Goal: Task Accomplishment & Management: Manage account settings

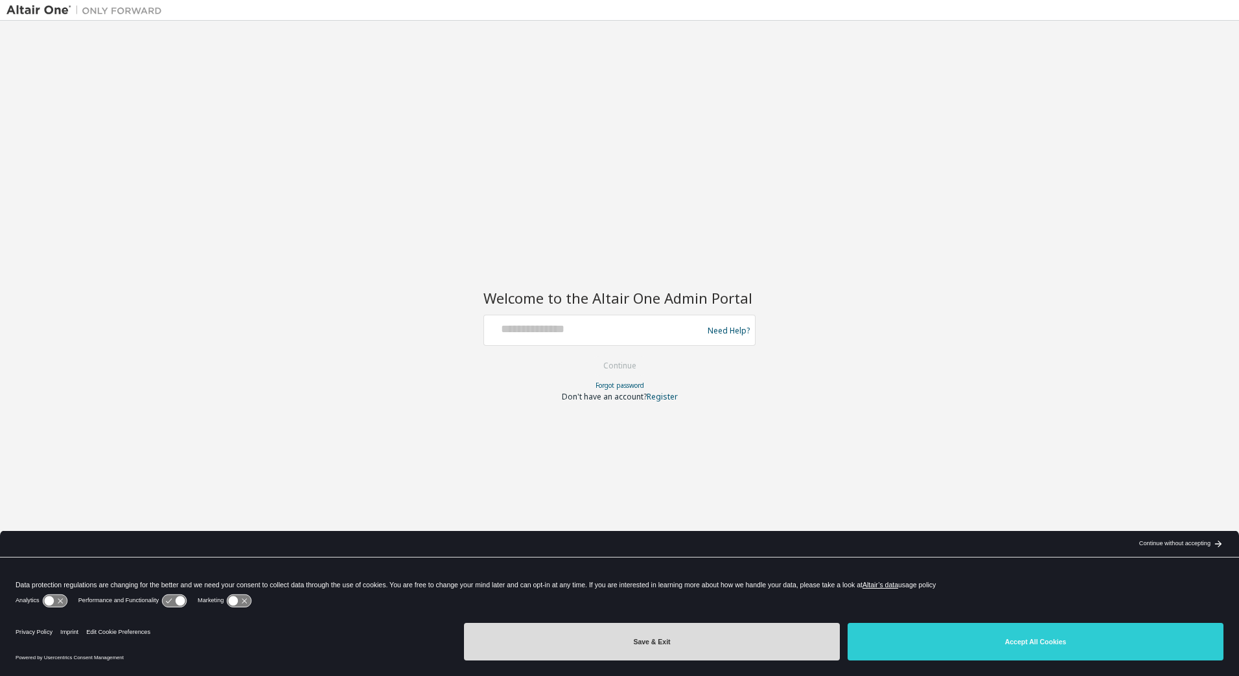
click at [635, 639] on button "Save & Exit" at bounding box center [652, 642] width 376 height 38
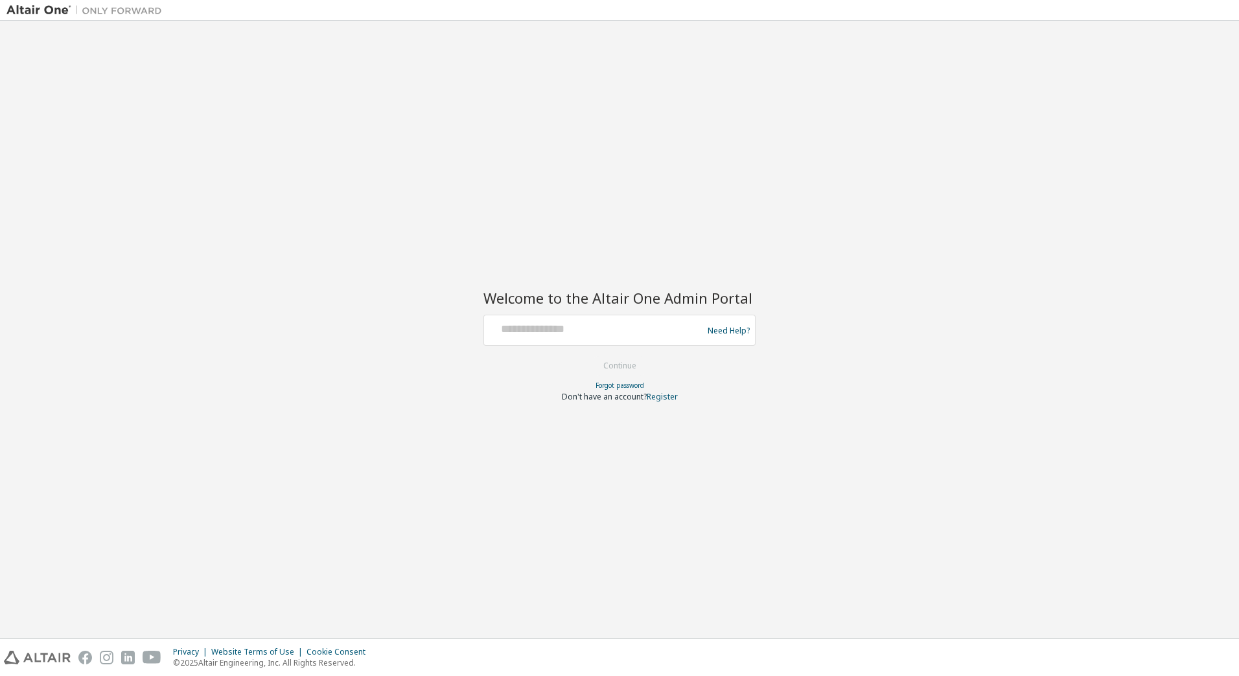
click at [593, 338] on div at bounding box center [595, 330] width 212 height 25
click at [565, 332] on input "text" at bounding box center [595, 327] width 212 height 19
type input "**********"
click at [619, 363] on button "Continue" at bounding box center [620, 365] width 60 height 19
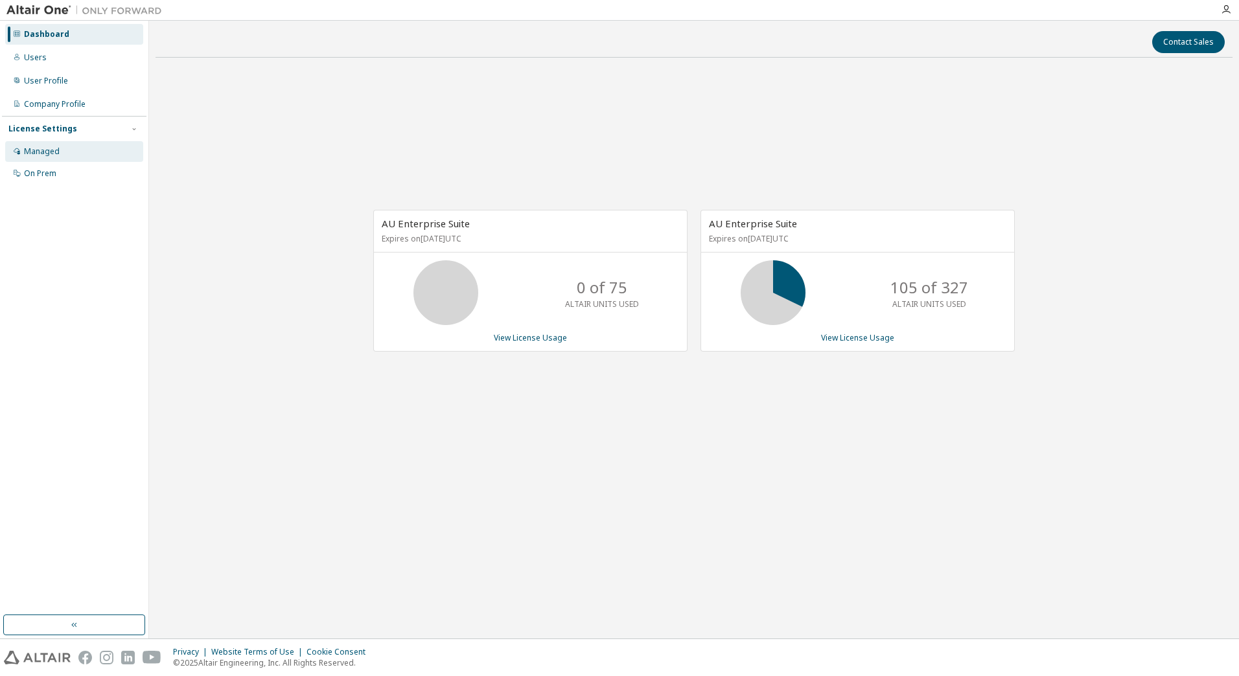
click at [47, 154] on div "Managed" at bounding box center [42, 151] width 36 height 10
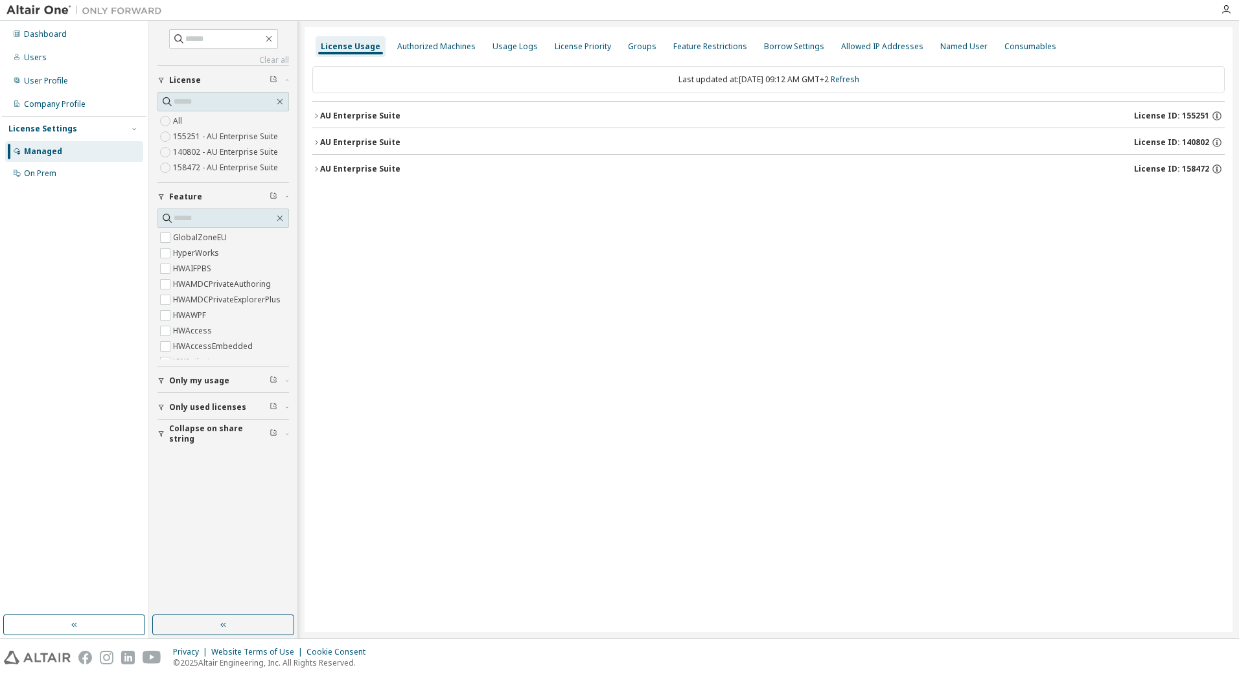
click at [317, 166] on icon "button" at bounding box center [316, 169] width 8 height 8
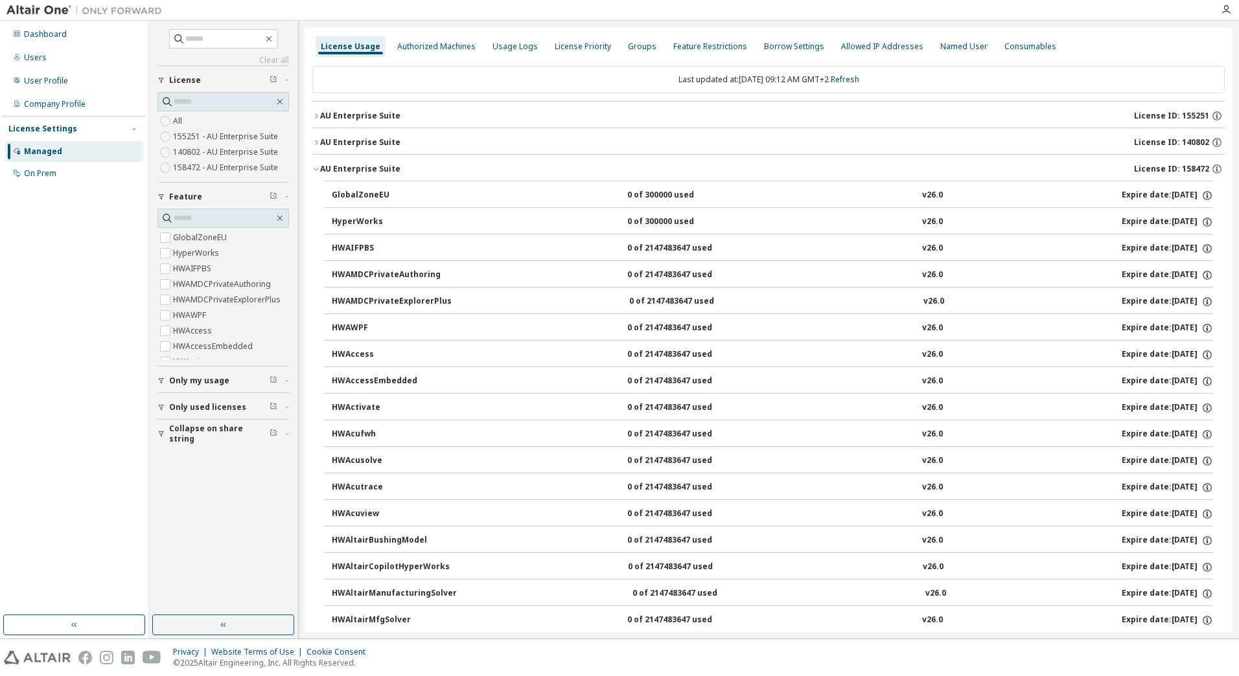
click at [317, 166] on icon "button" at bounding box center [316, 169] width 8 height 8
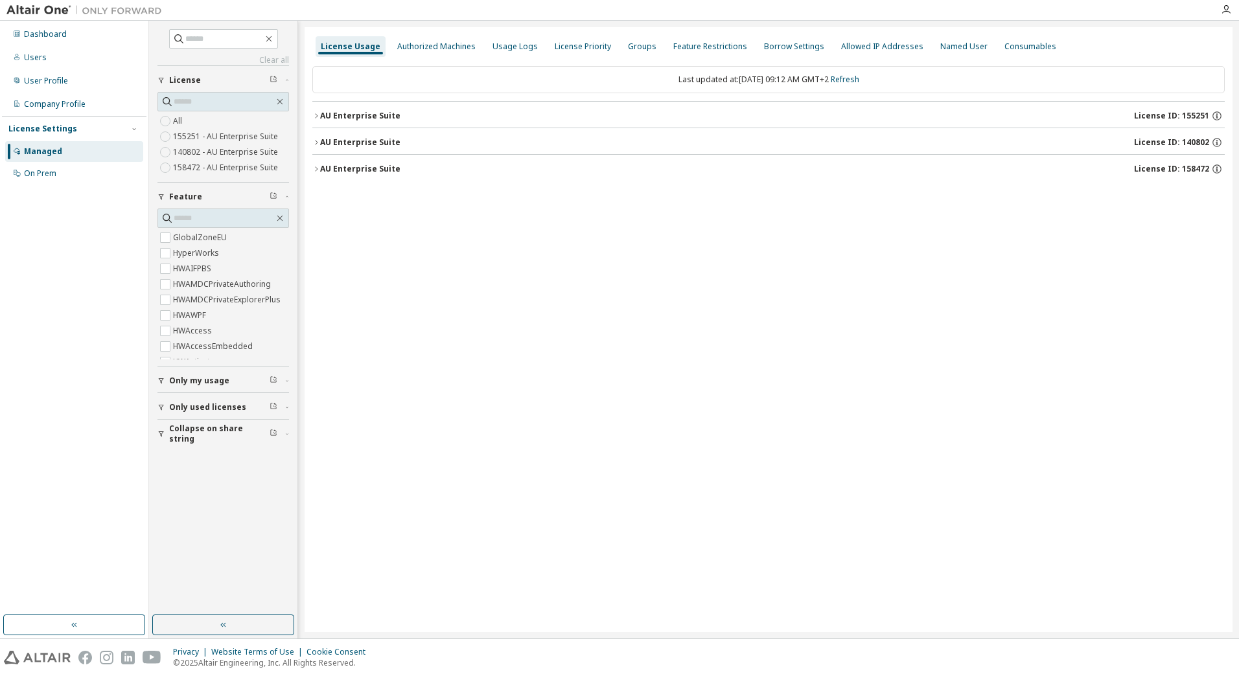
click at [317, 166] on icon "button" at bounding box center [316, 169] width 8 height 8
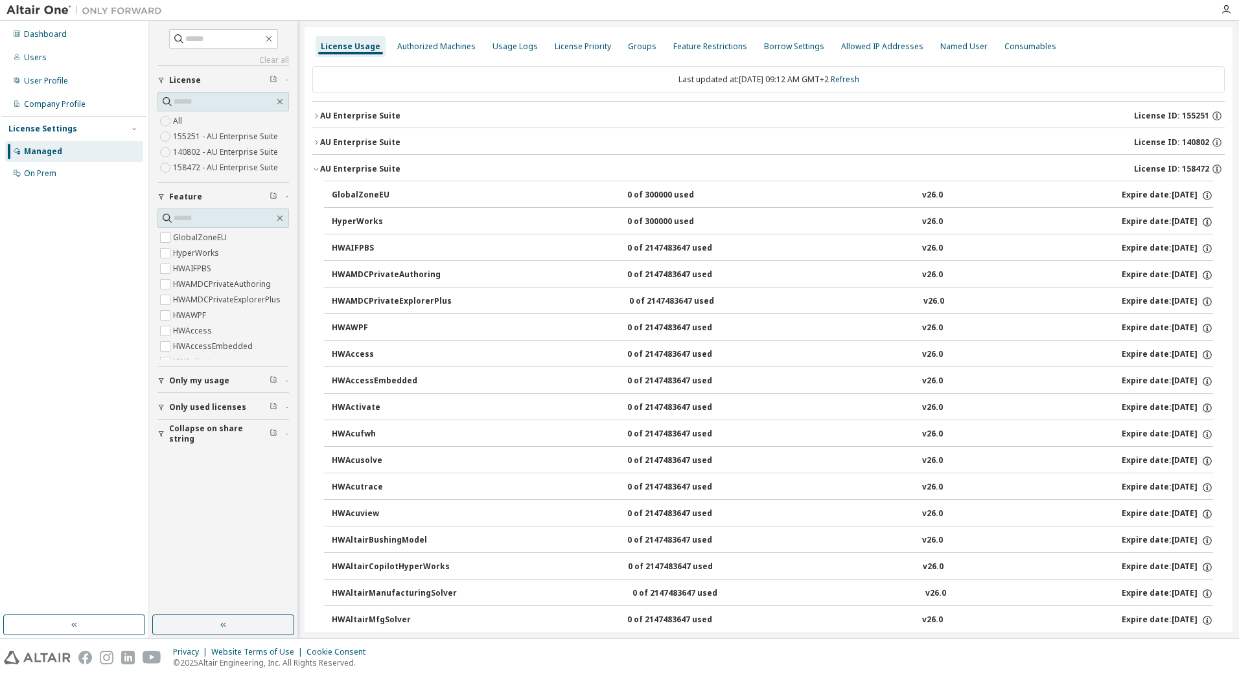
click at [317, 166] on icon "button" at bounding box center [316, 169] width 8 height 8
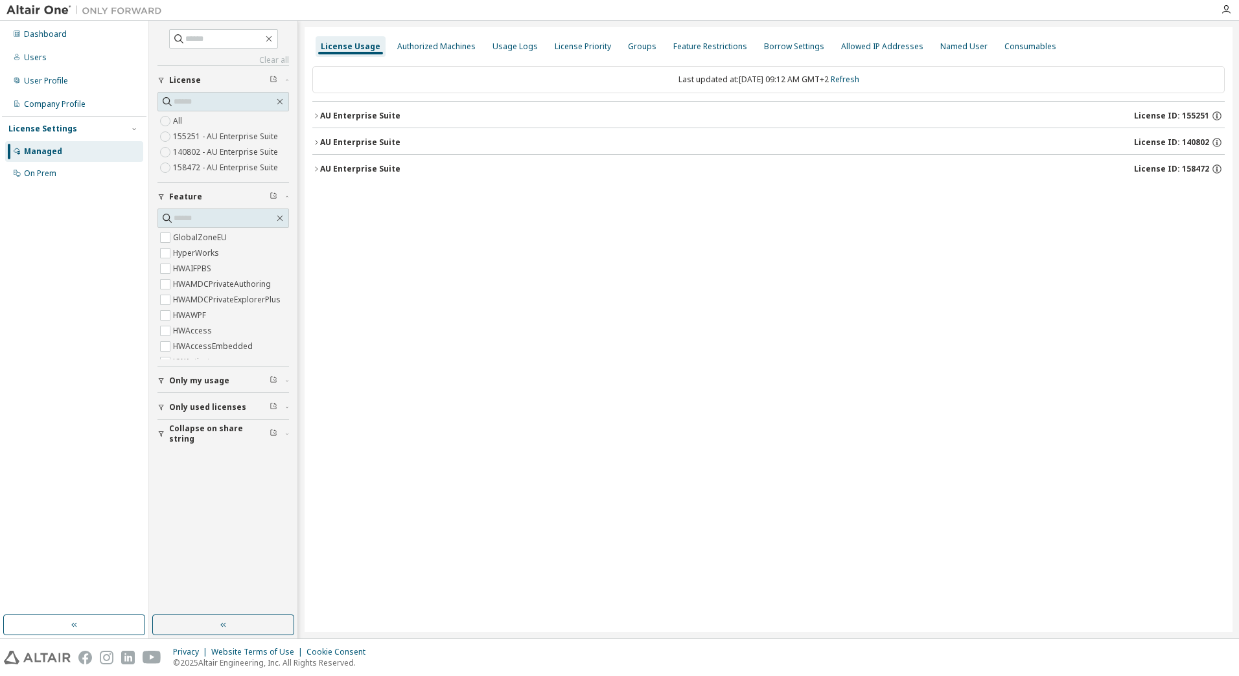
click at [312, 168] on div "License Usage Authorized Machines Usage Logs License Priority Groups Feature Re…" at bounding box center [768, 329] width 928 height 605
click at [316, 169] on icon "button" at bounding box center [316, 169] width 8 height 8
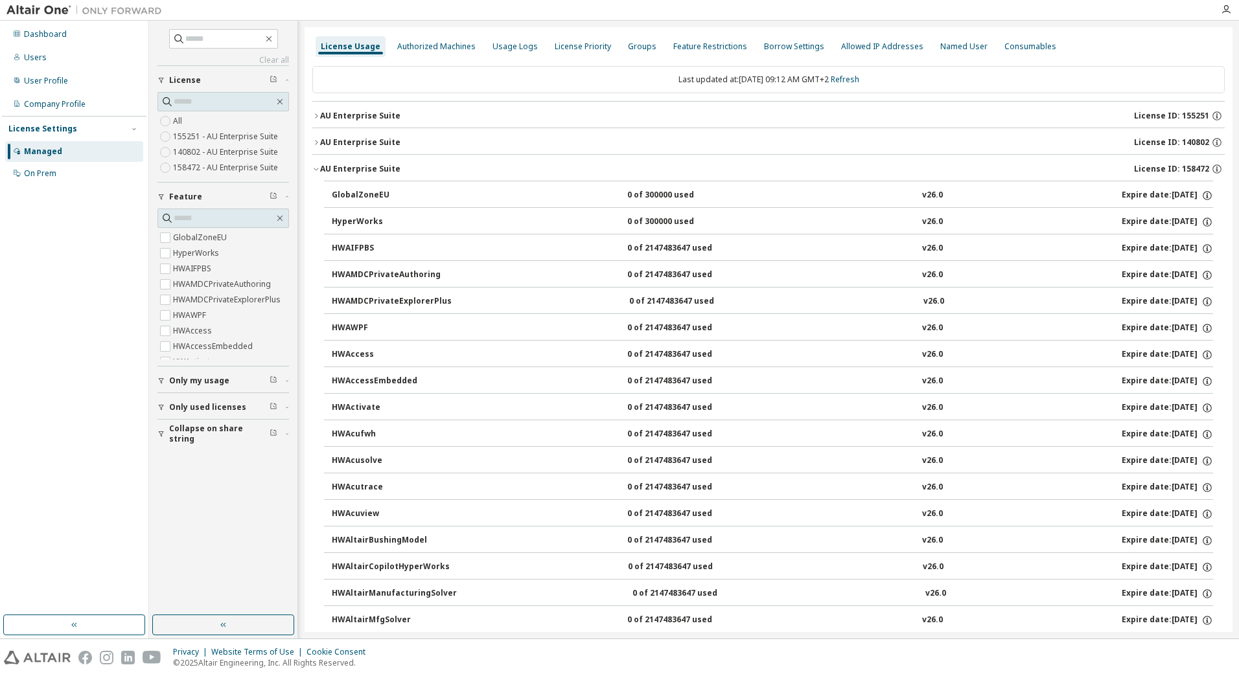
click at [316, 169] on icon "button" at bounding box center [316, 169] width 8 height 8
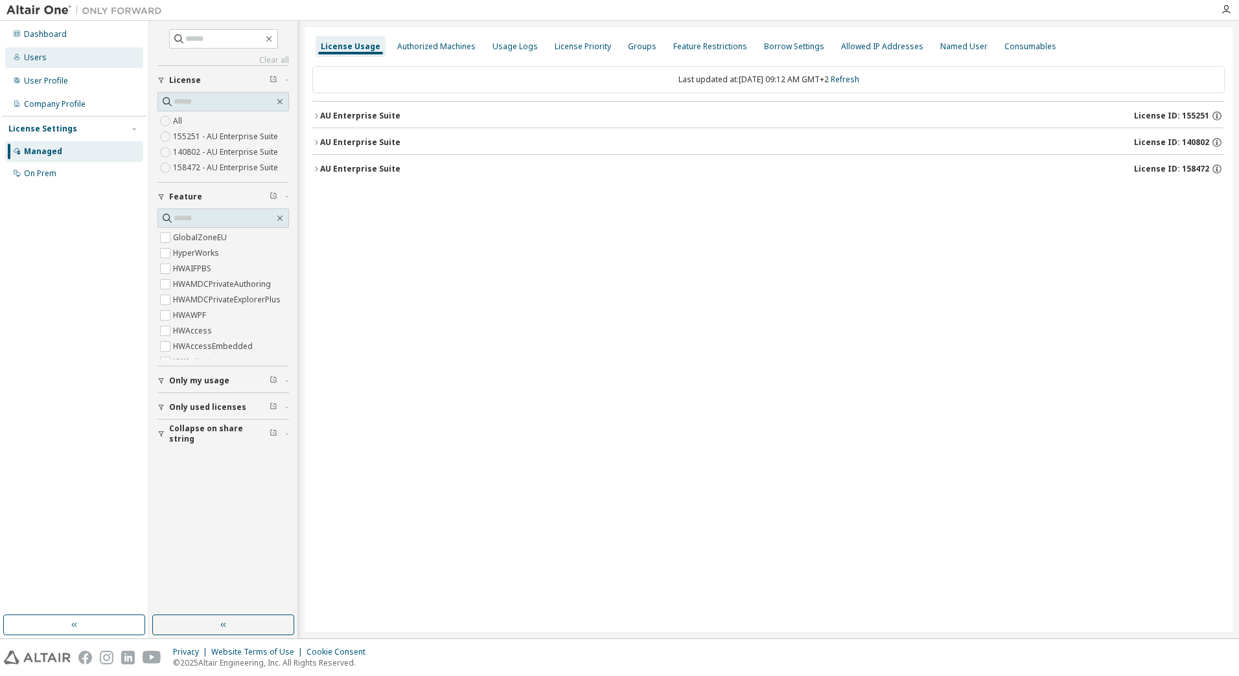
click at [38, 57] on div "Users" at bounding box center [35, 57] width 23 height 10
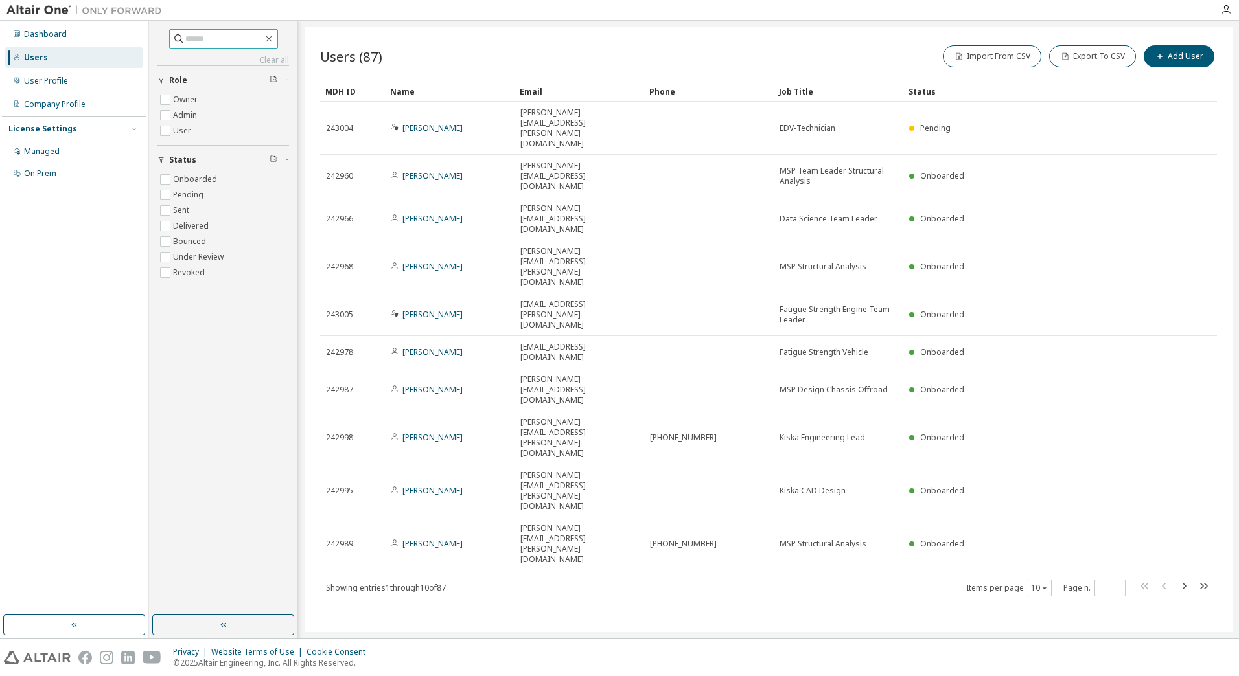
click at [209, 37] on input "text" at bounding box center [224, 38] width 78 height 13
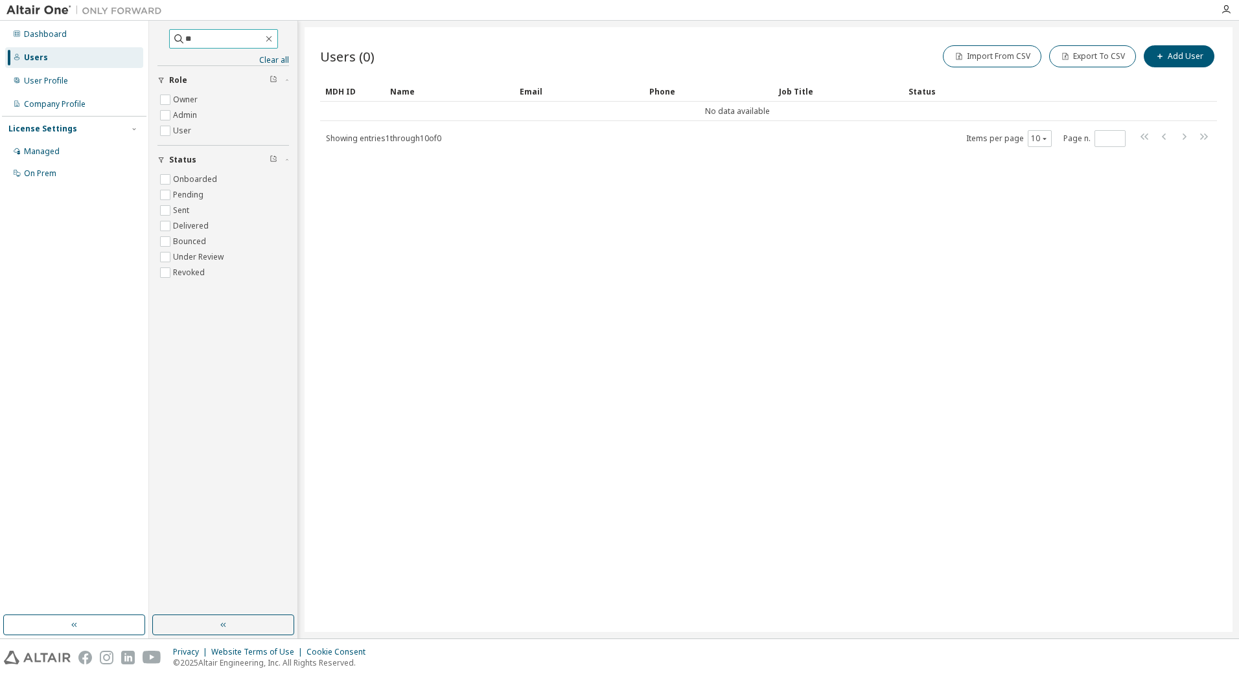
click at [209, 37] on input "**" at bounding box center [224, 38] width 78 height 13
type input "*"
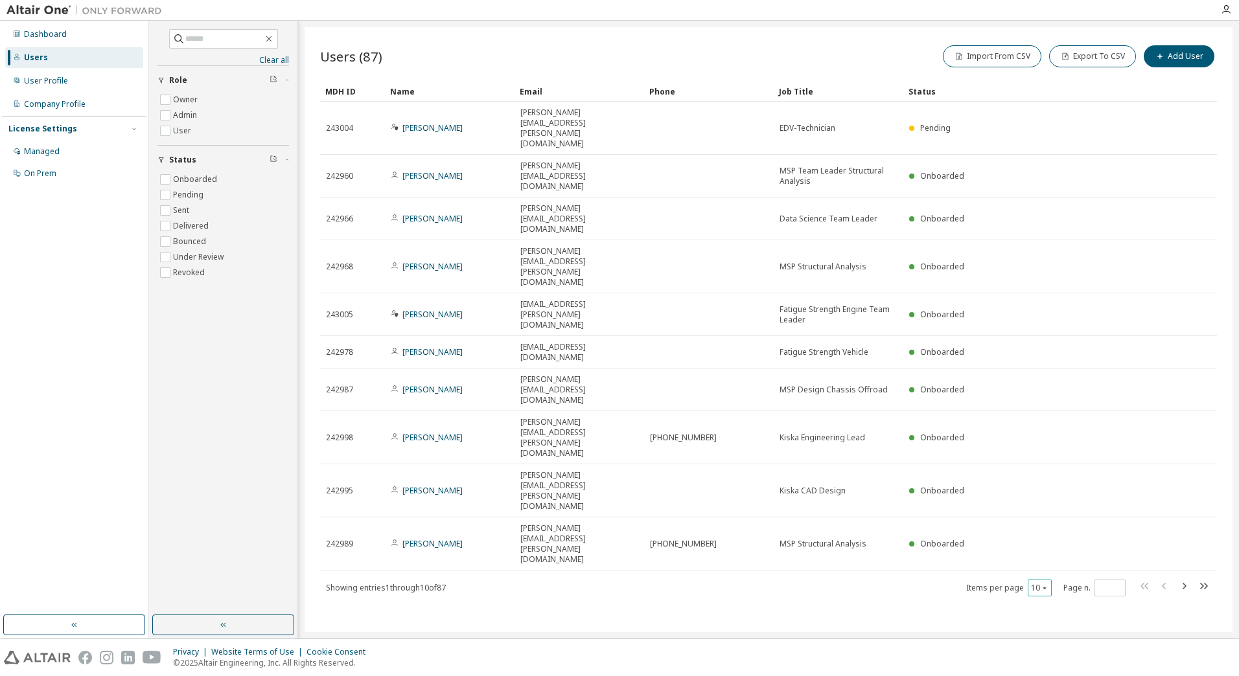
click at [1037, 583] on button "10" at bounding box center [1039, 588] width 17 height 10
click at [1045, 426] on div "50" at bounding box center [1079, 425] width 104 height 16
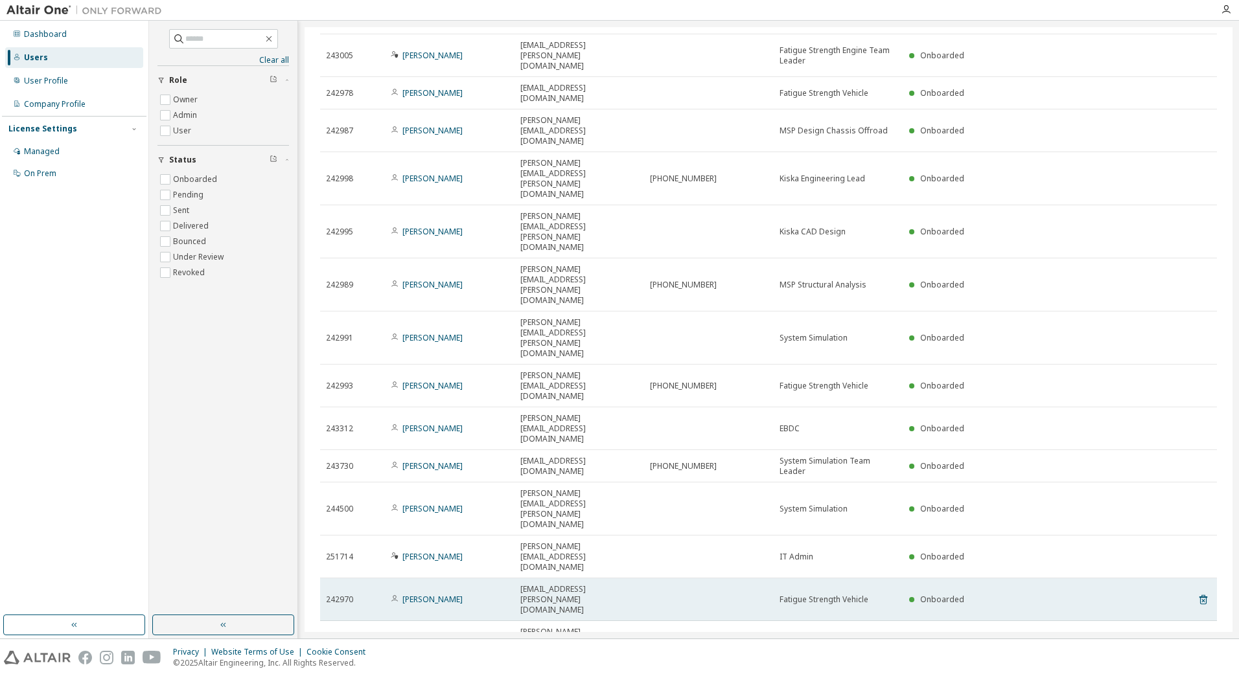
scroll to position [324, 0]
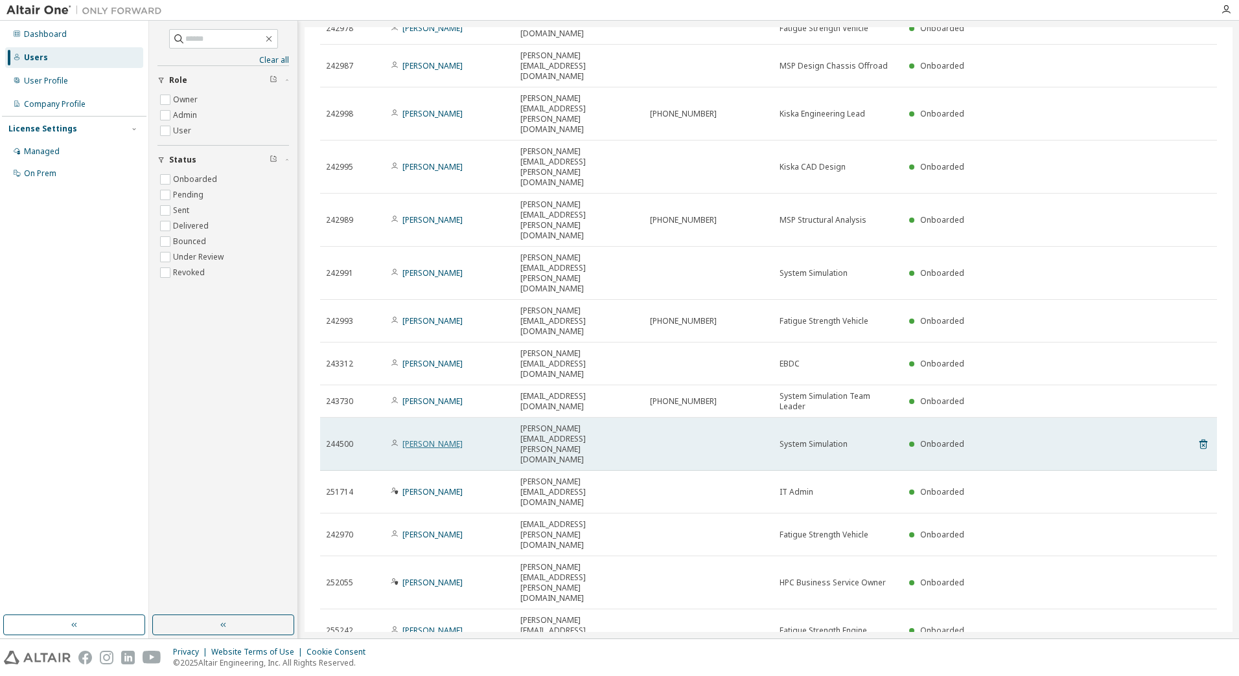
type button "50"
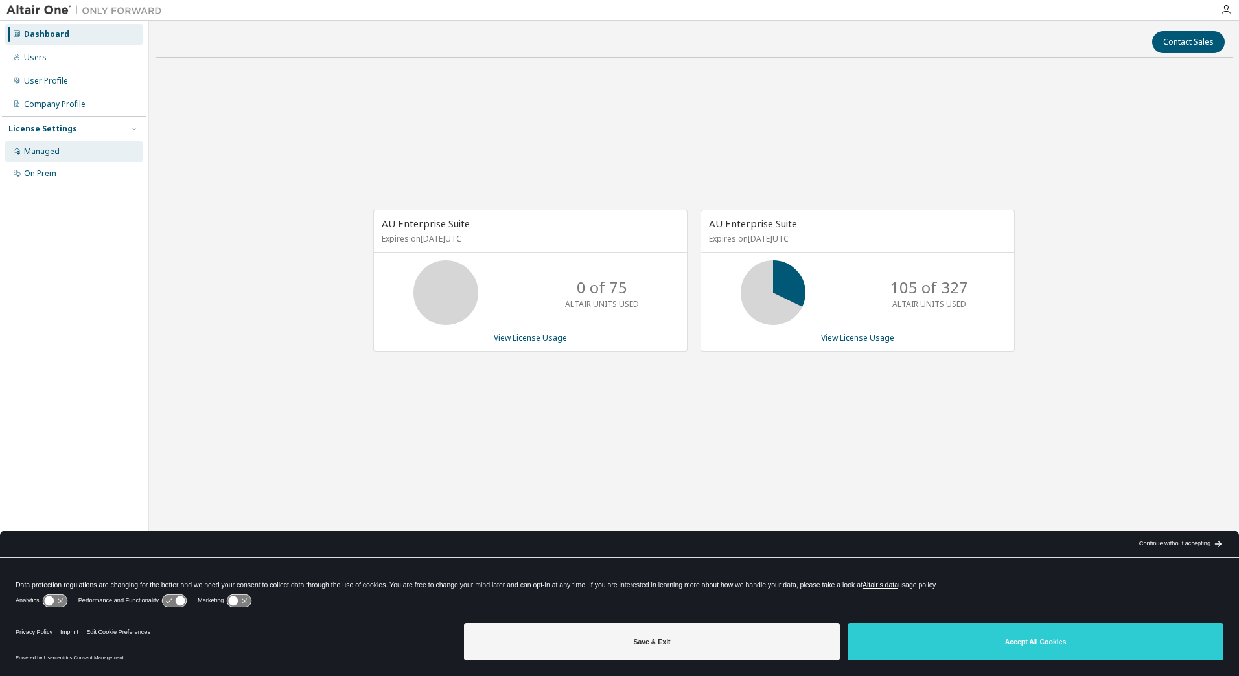
click at [51, 154] on div "Managed" at bounding box center [42, 151] width 36 height 10
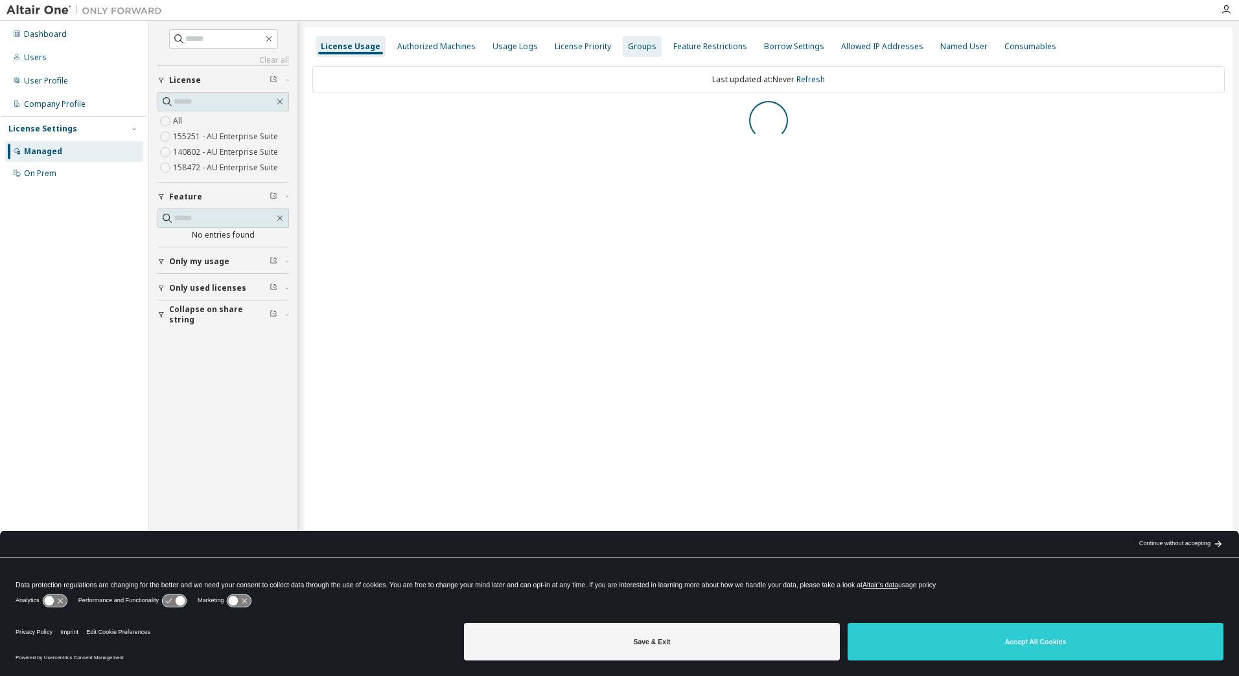
click at [634, 47] on div "Groups" at bounding box center [642, 46] width 29 height 10
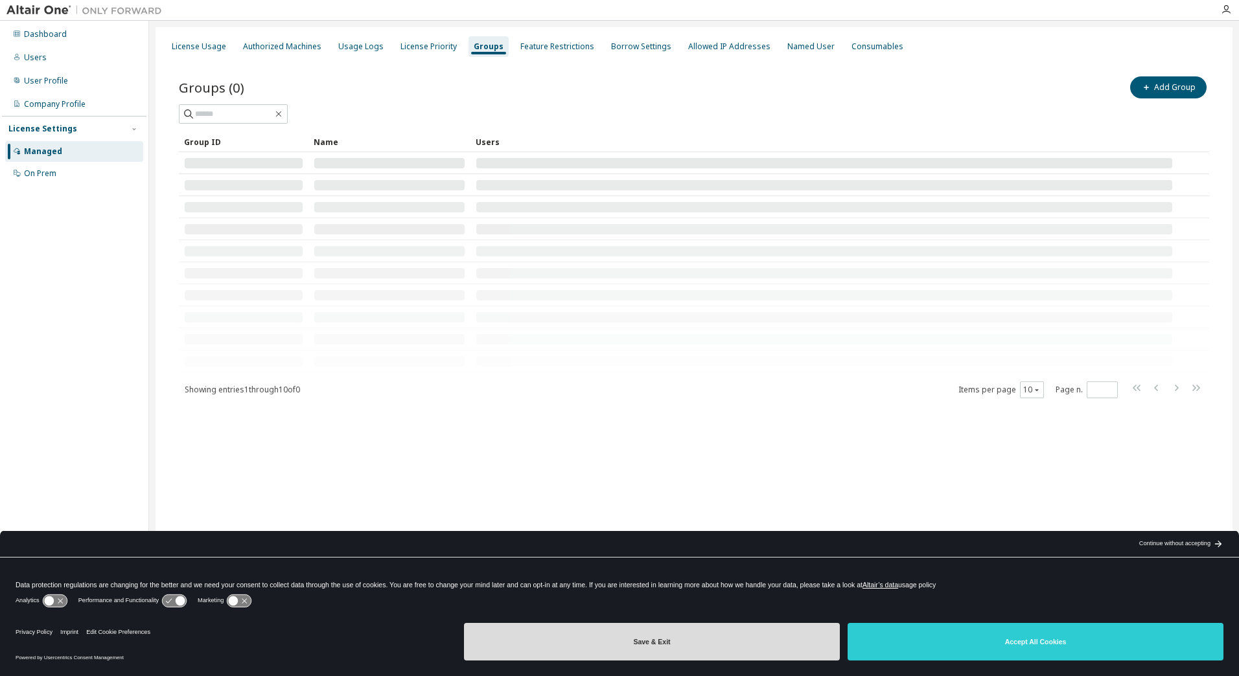
click at [588, 645] on button "Save & Exit" at bounding box center [652, 642] width 376 height 38
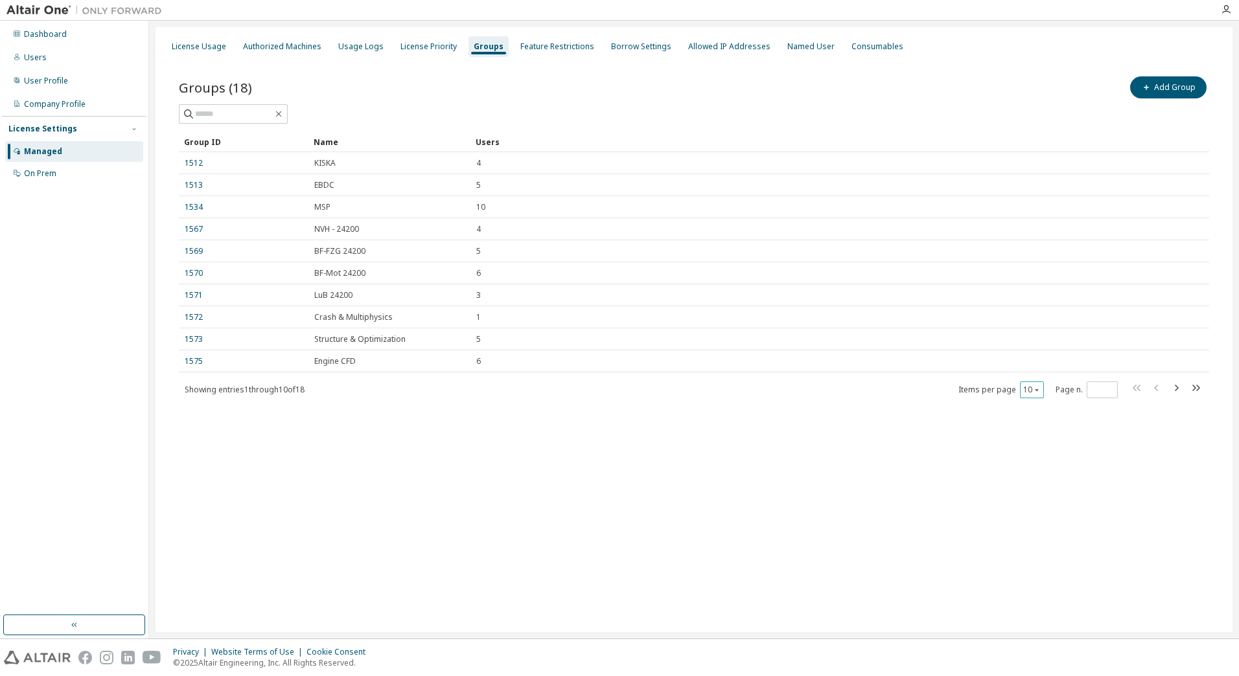
click at [1035, 387] on icon "button" at bounding box center [1037, 390] width 8 height 8
click at [1029, 421] on div "20" at bounding box center [1072, 423] width 104 height 16
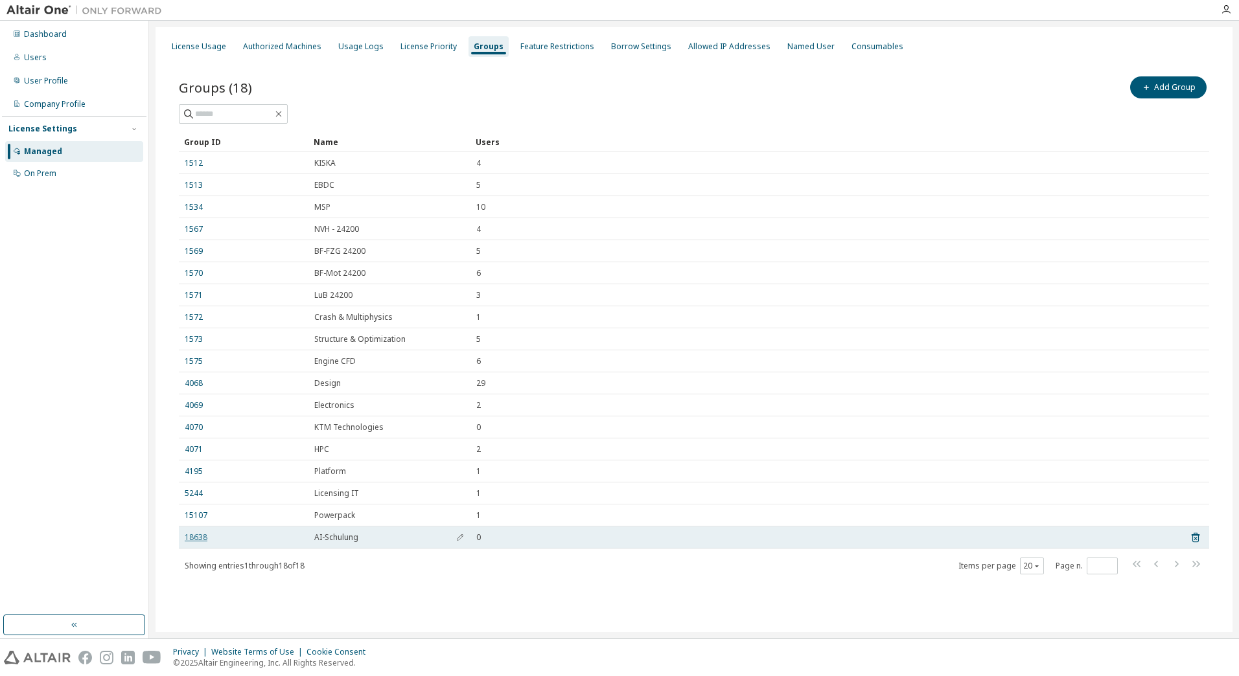
click at [198, 538] on link "18638" at bounding box center [196, 537] width 23 height 10
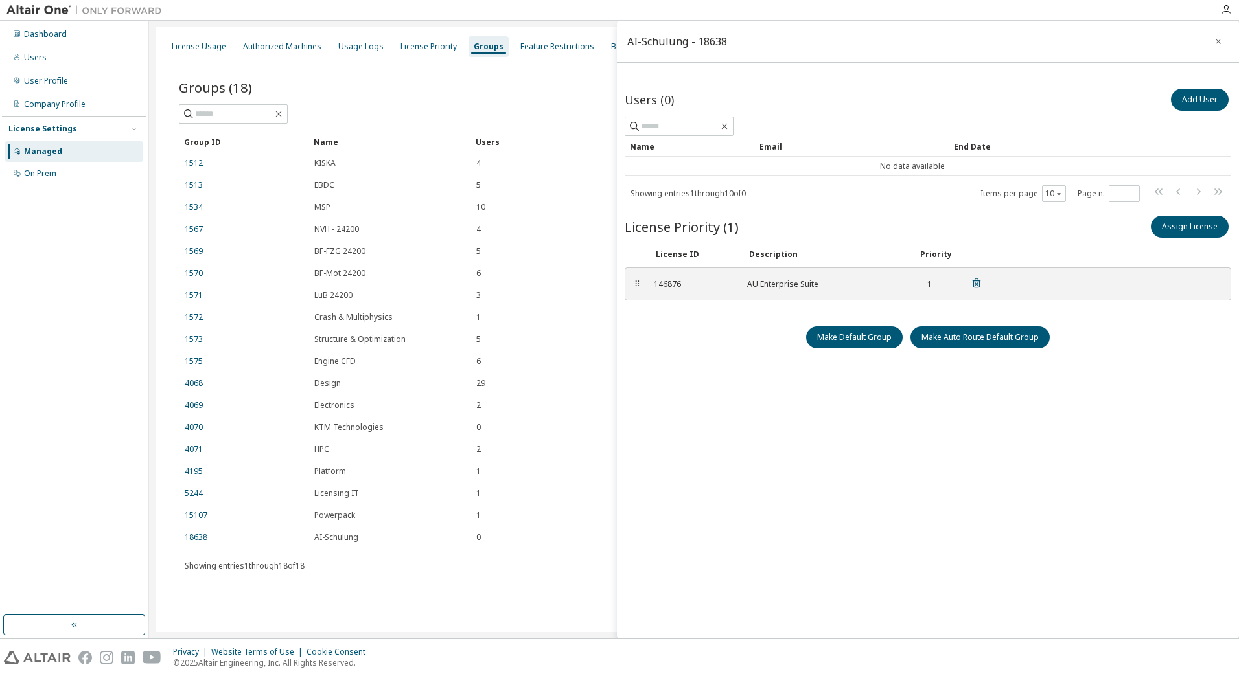
click at [981, 282] on icon at bounding box center [976, 283] width 12 height 12
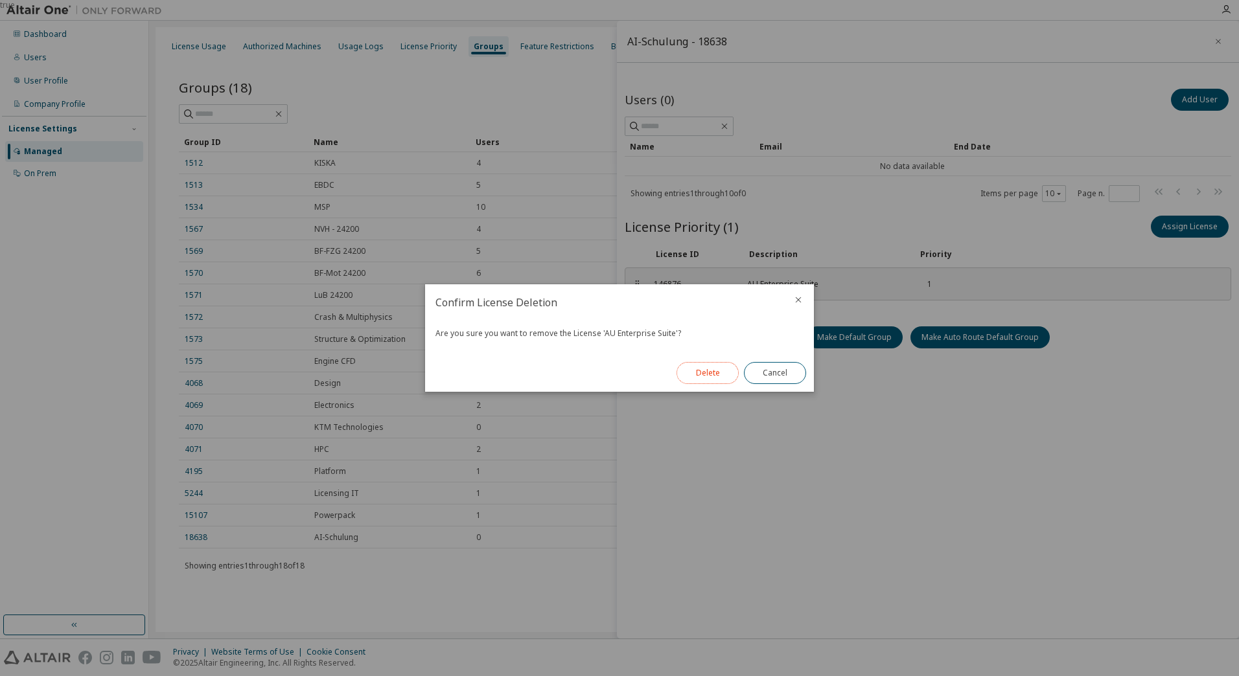
click at [703, 375] on button "Delete" at bounding box center [707, 373] width 62 height 22
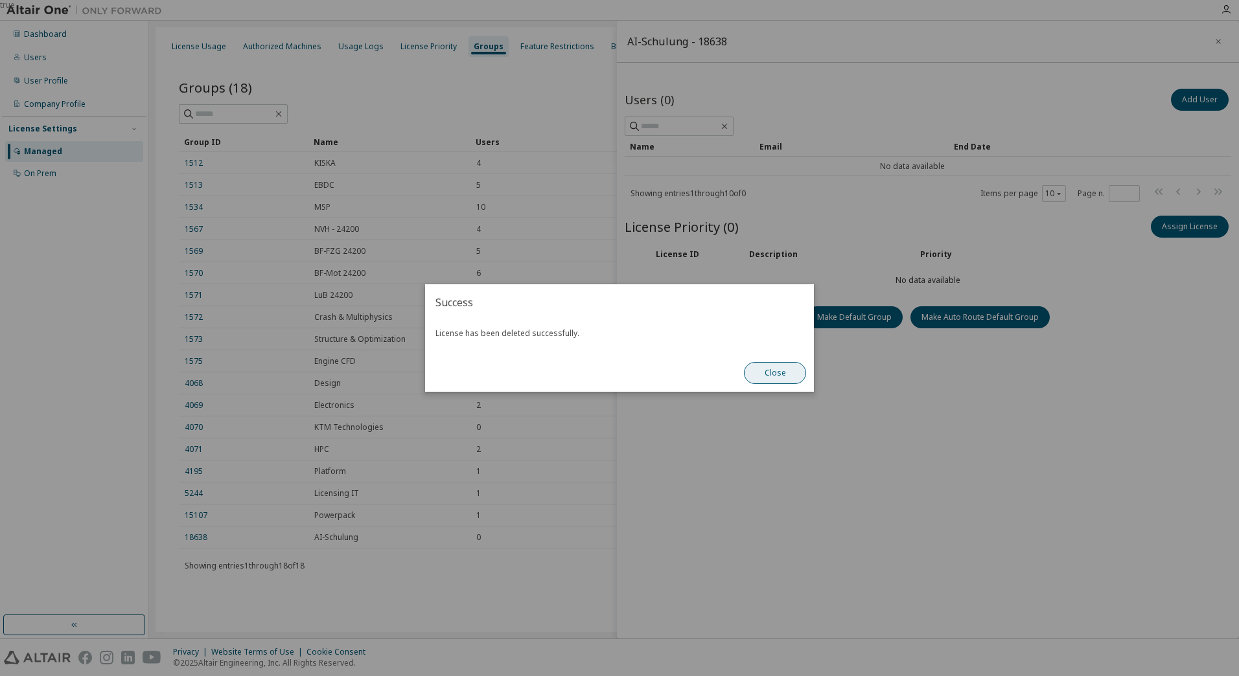
click at [784, 369] on button "Close" at bounding box center [775, 373] width 62 height 22
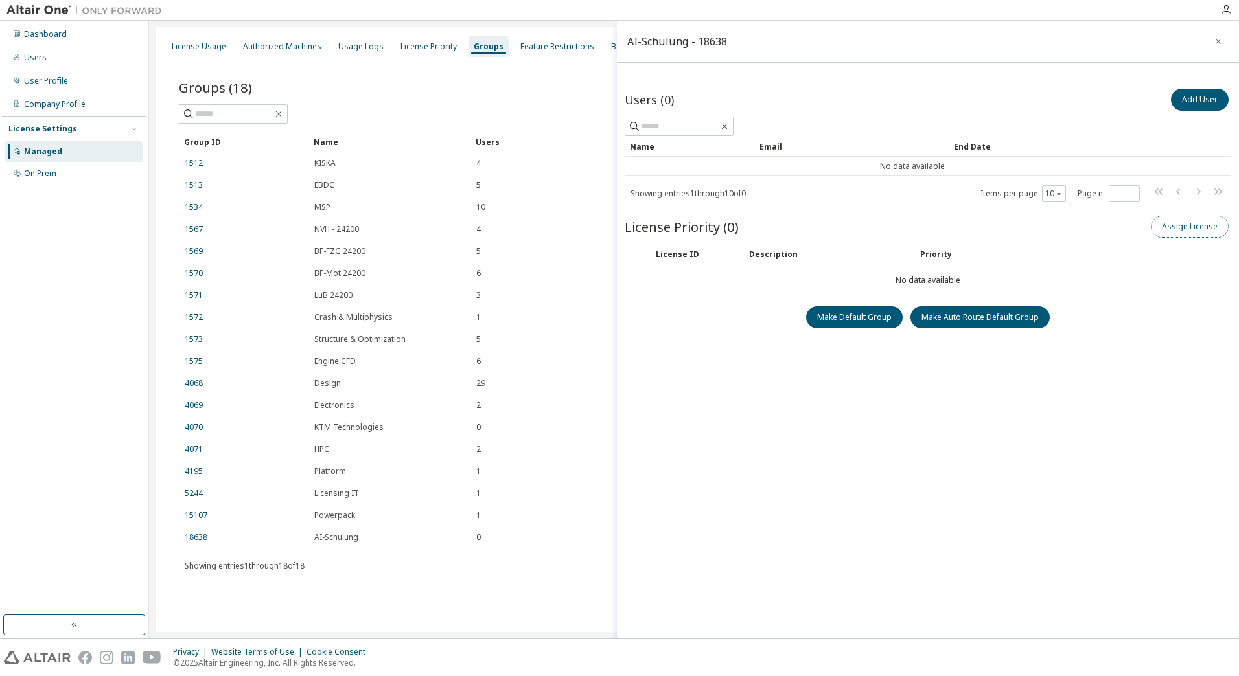
click at [1170, 229] on button "Assign License" at bounding box center [1189, 227] width 78 height 22
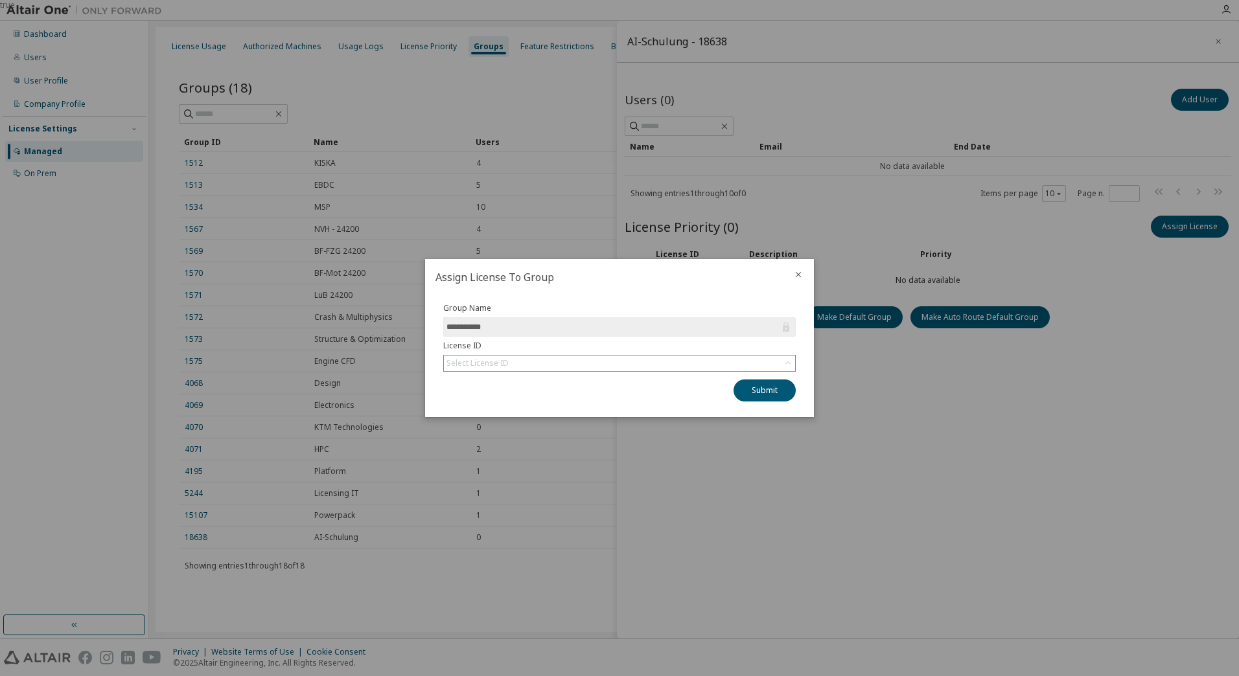
click at [670, 363] on div "Select License ID" at bounding box center [619, 364] width 351 height 16
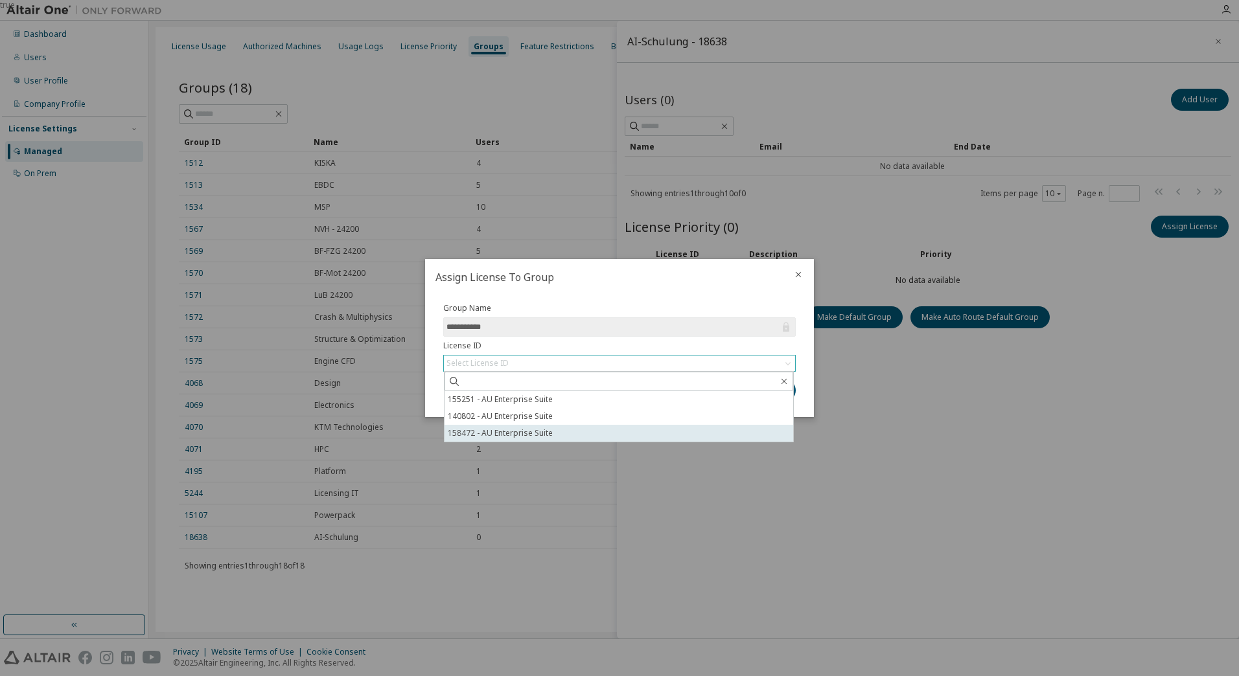
click at [541, 437] on li "158472 - AU Enterprise Suite" at bounding box center [618, 433] width 349 height 17
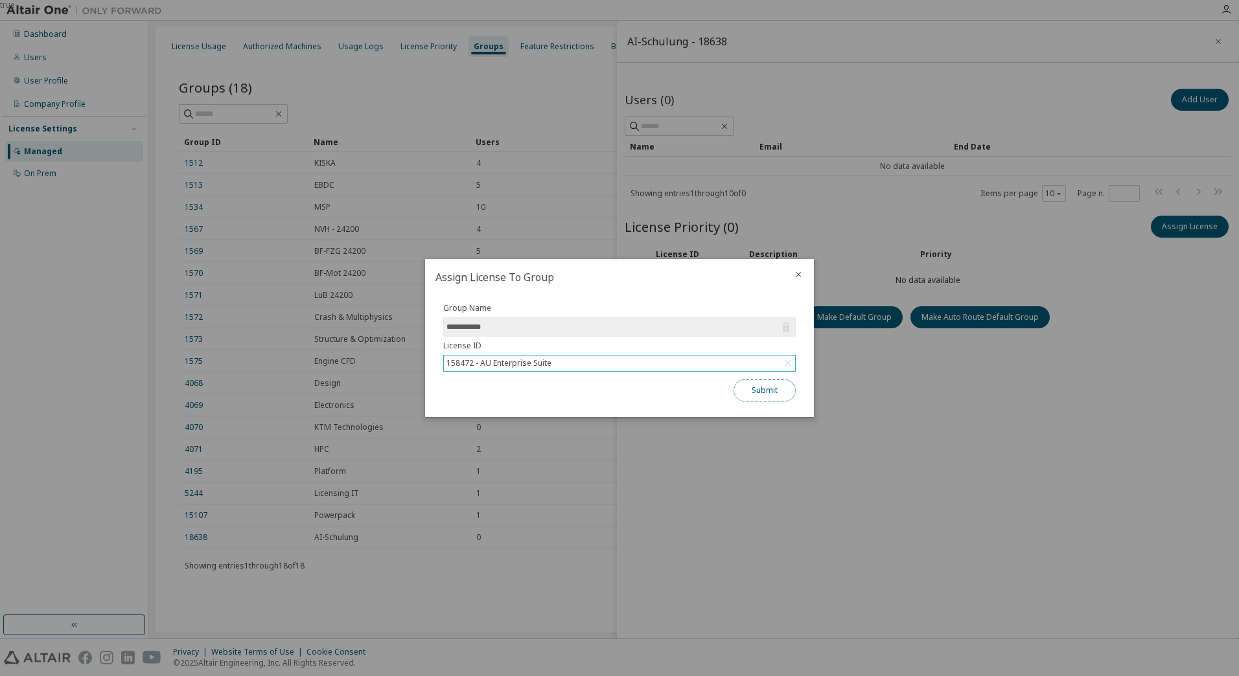
click at [762, 392] on button "Submit" at bounding box center [764, 391] width 62 height 22
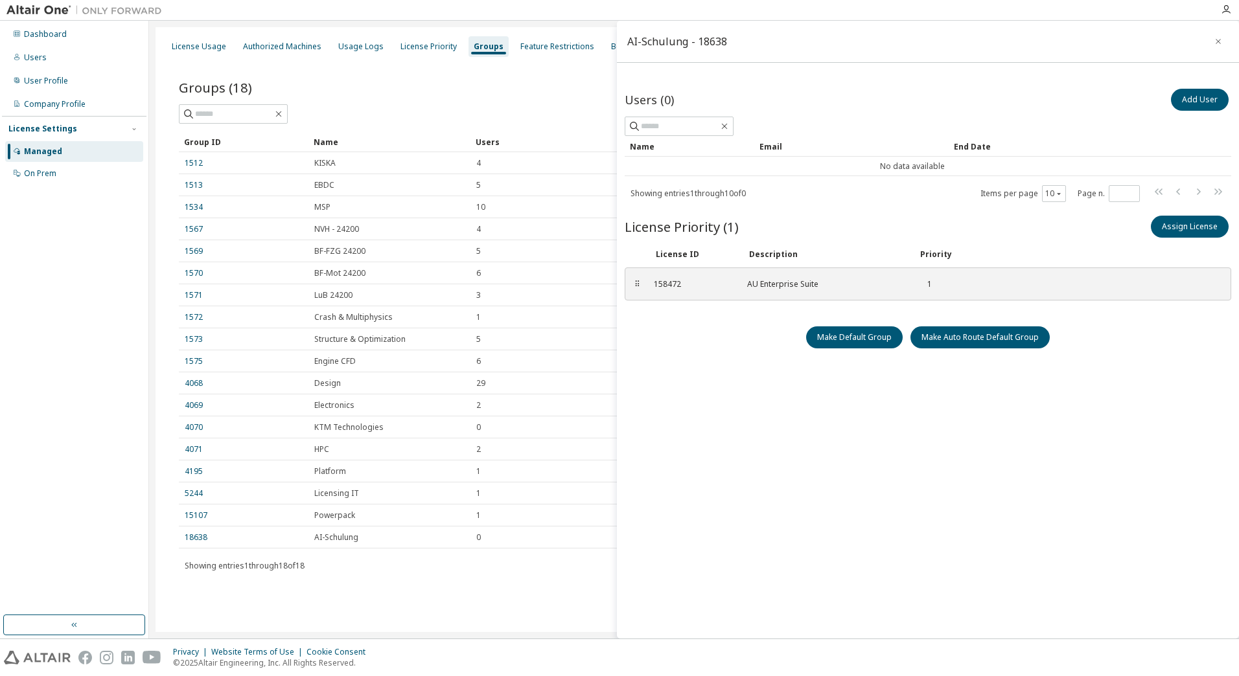
click at [1146, 340] on div "Make Default Group Make Auto Route Default Group" at bounding box center [927, 337] width 606 height 22
click at [1219, 103] on button "Add User" at bounding box center [1200, 100] width 58 height 22
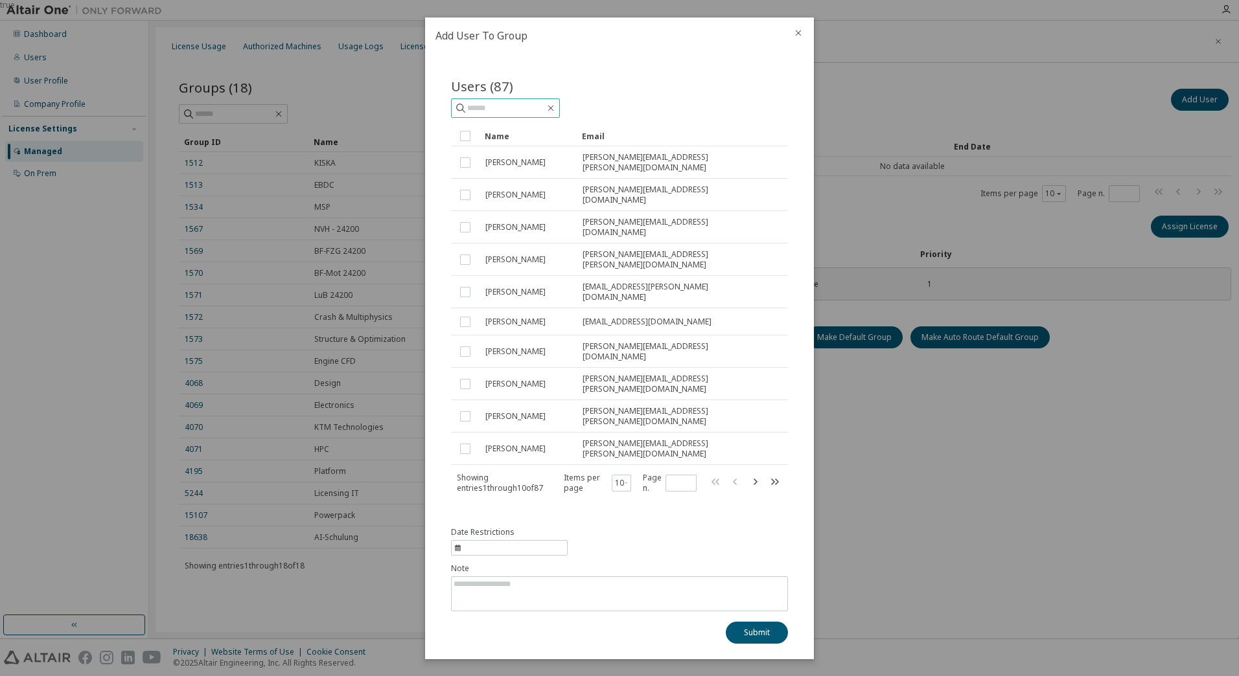
click at [496, 115] on input "text" at bounding box center [506, 108] width 78 height 13
click at [496, 115] on input "**" at bounding box center [506, 108] width 78 height 13
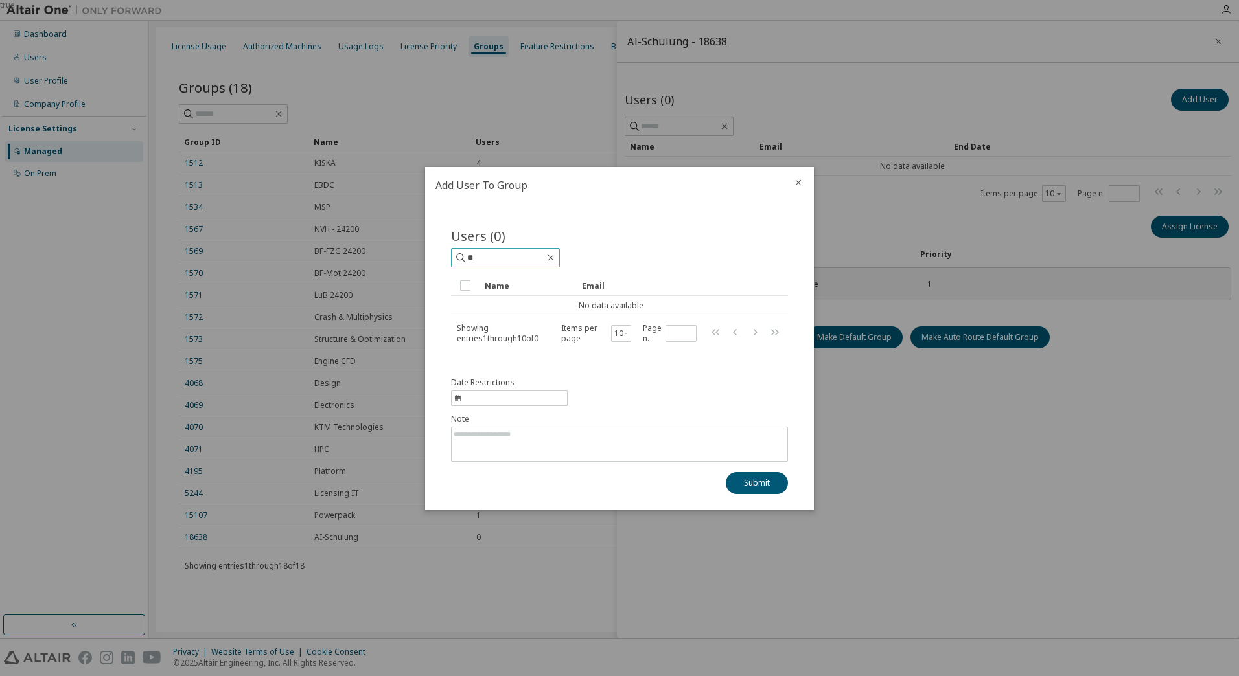
type input "*"
click at [797, 177] on div at bounding box center [798, 184] width 31 height 34
click at [797, 183] on icon "close" at bounding box center [798, 182] width 10 height 10
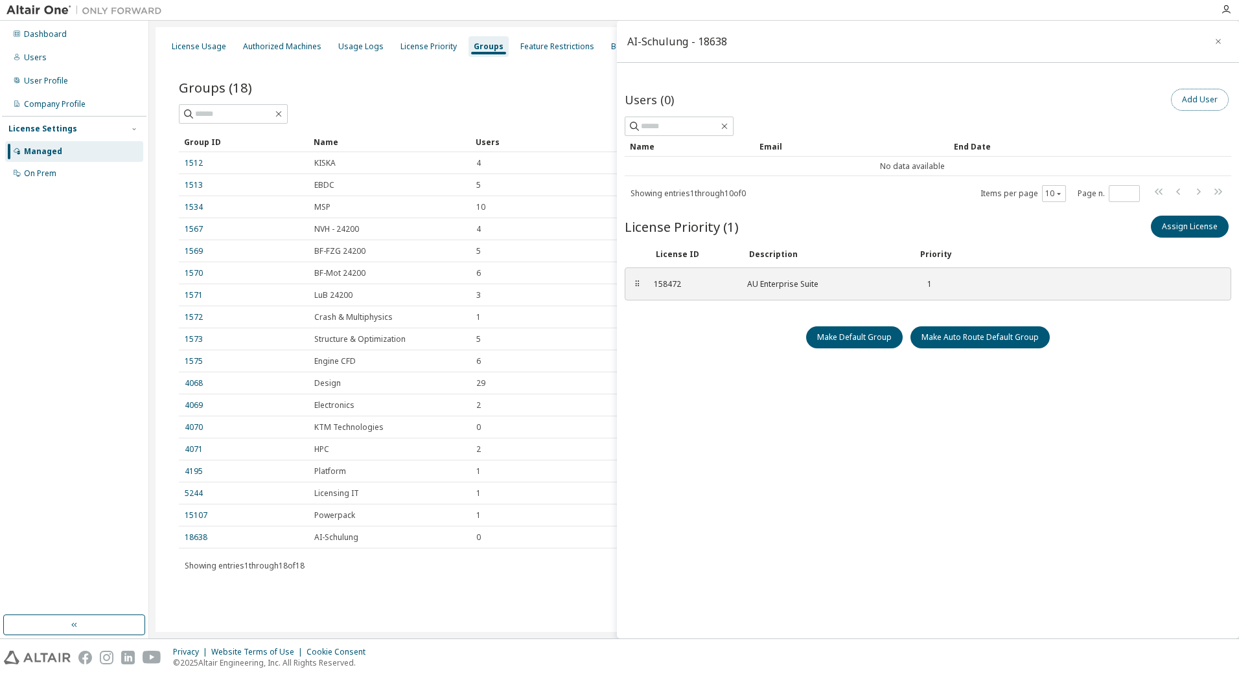
click at [1206, 104] on button "Add User" at bounding box center [1200, 100] width 58 height 22
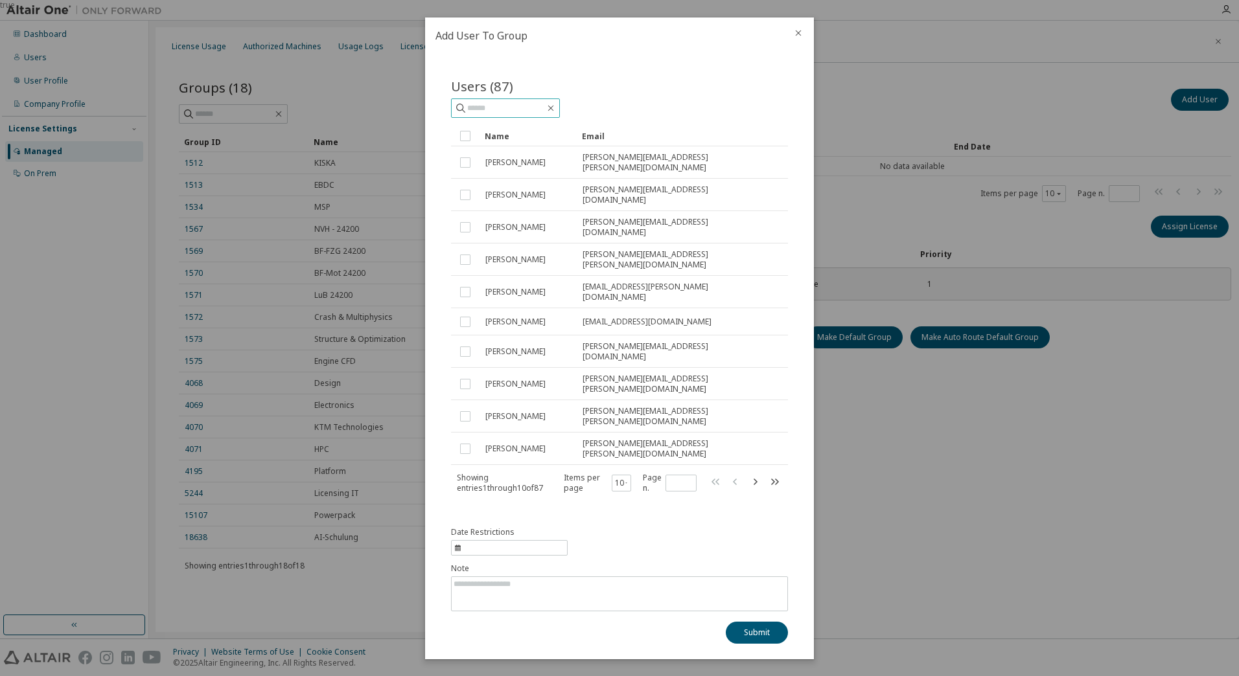
click at [510, 115] on input "text" at bounding box center [506, 108] width 78 height 13
type input "**"
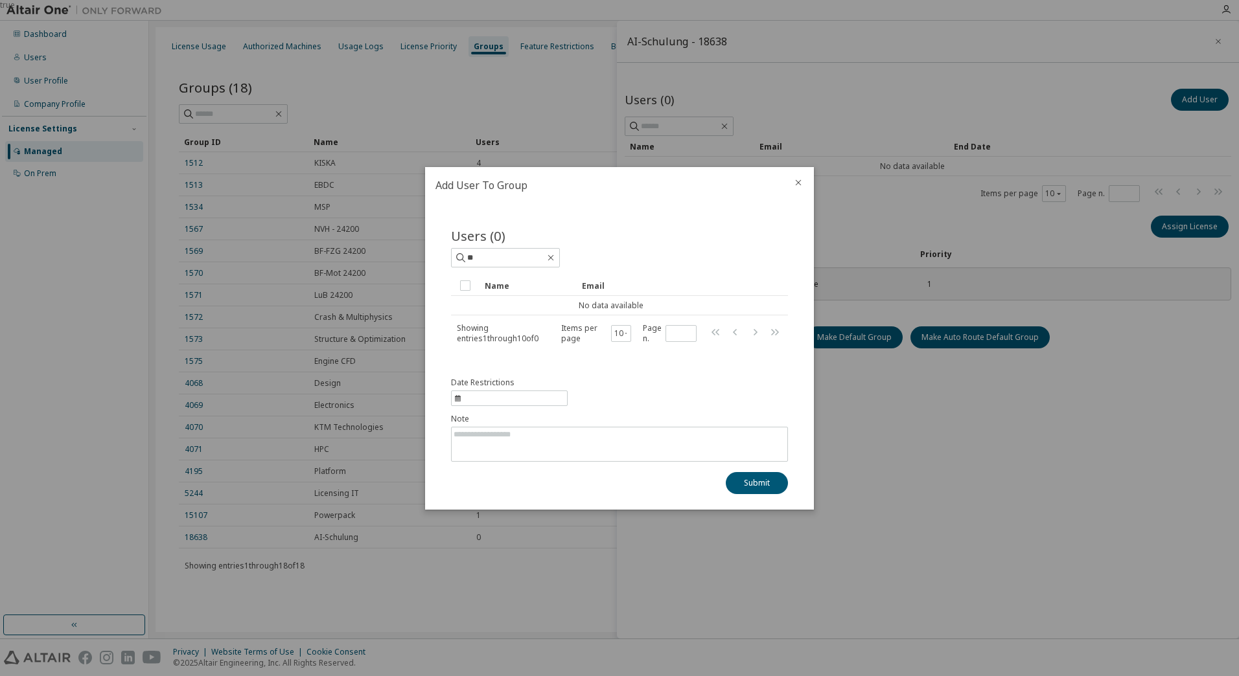
click at [798, 182] on icon "close" at bounding box center [798, 182] width 10 height 10
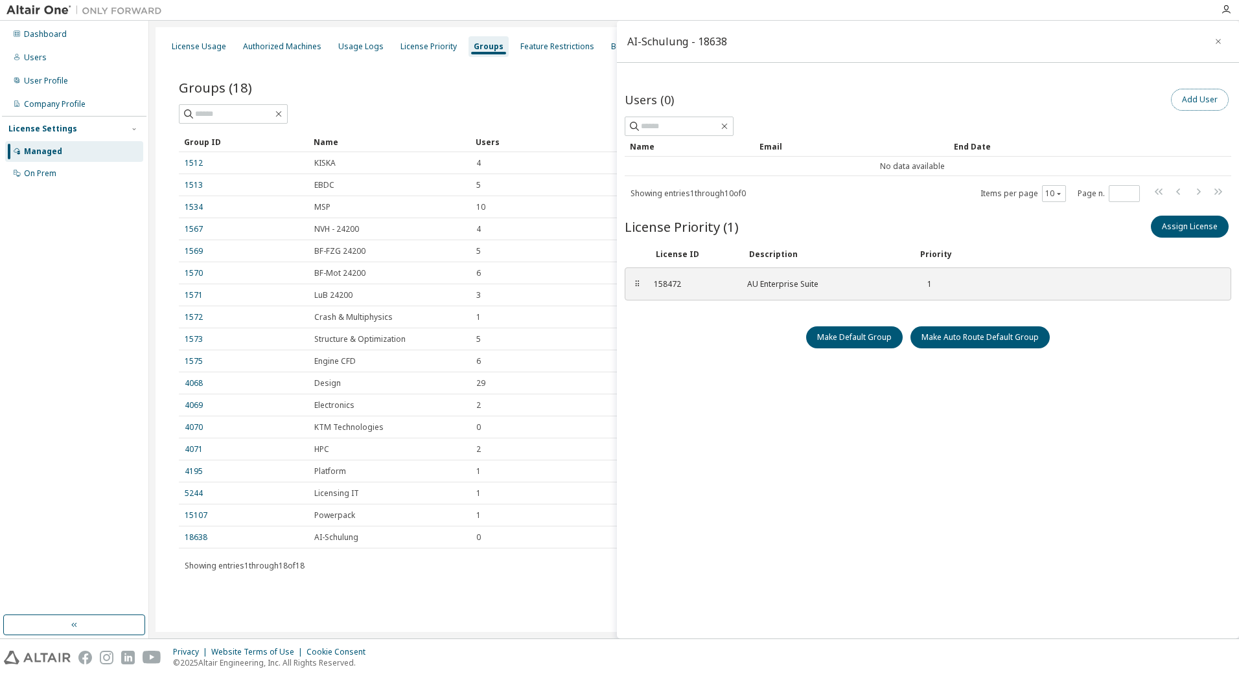
click at [1193, 103] on button "Add User" at bounding box center [1200, 100] width 58 height 22
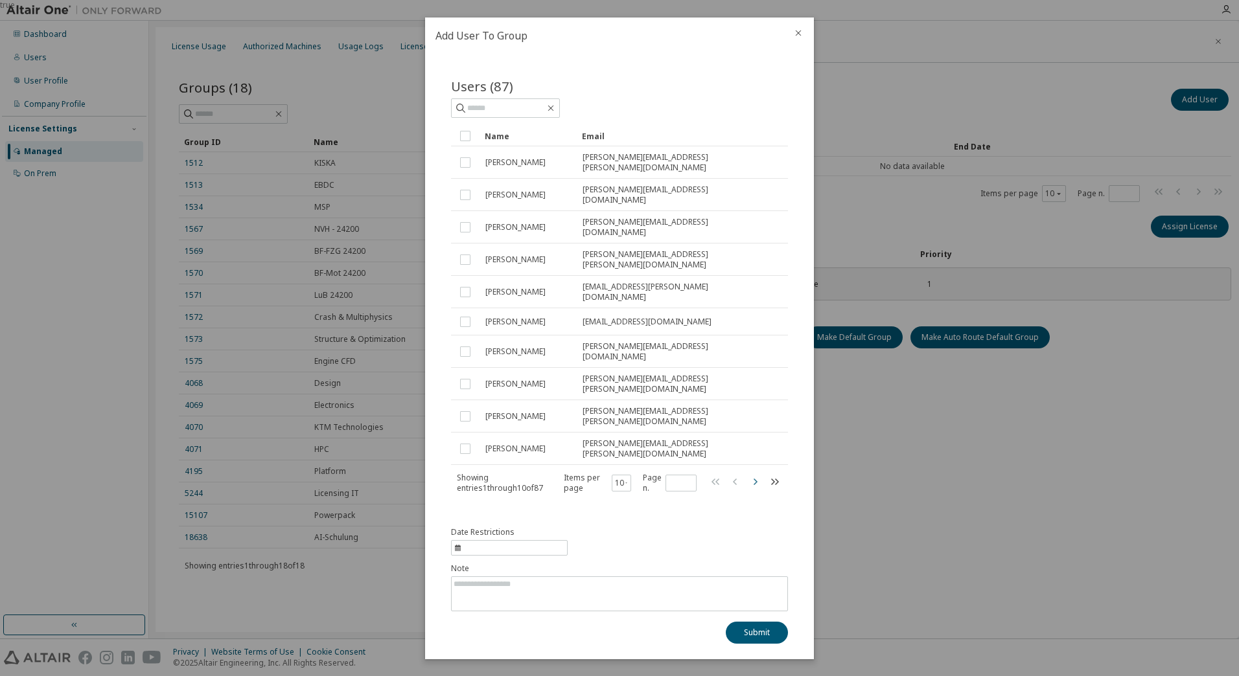
click at [752, 474] on icon "button" at bounding box center [755, 482] width 16 height 16
click at [755, 474] on icon "button" at bounding box center [755, 482] width 16 height 16
type input "*"
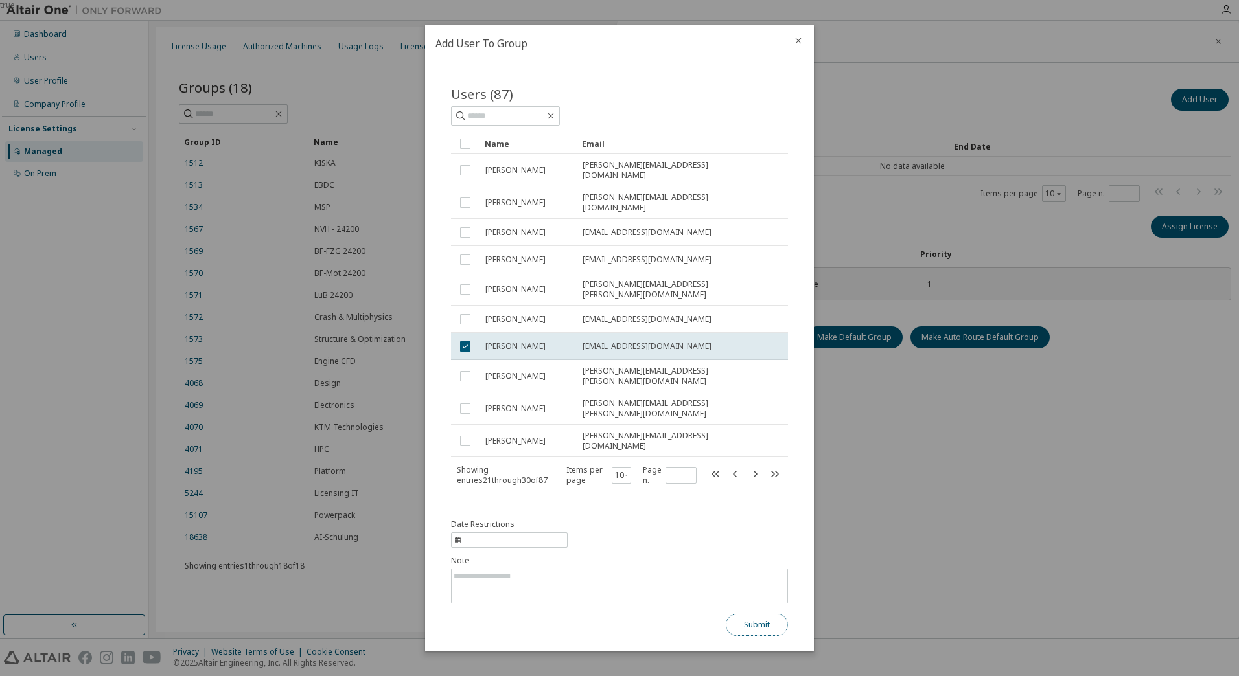
click at [748, 614] on button "Submit" at bounding box center [757, 625] width 62 height 22
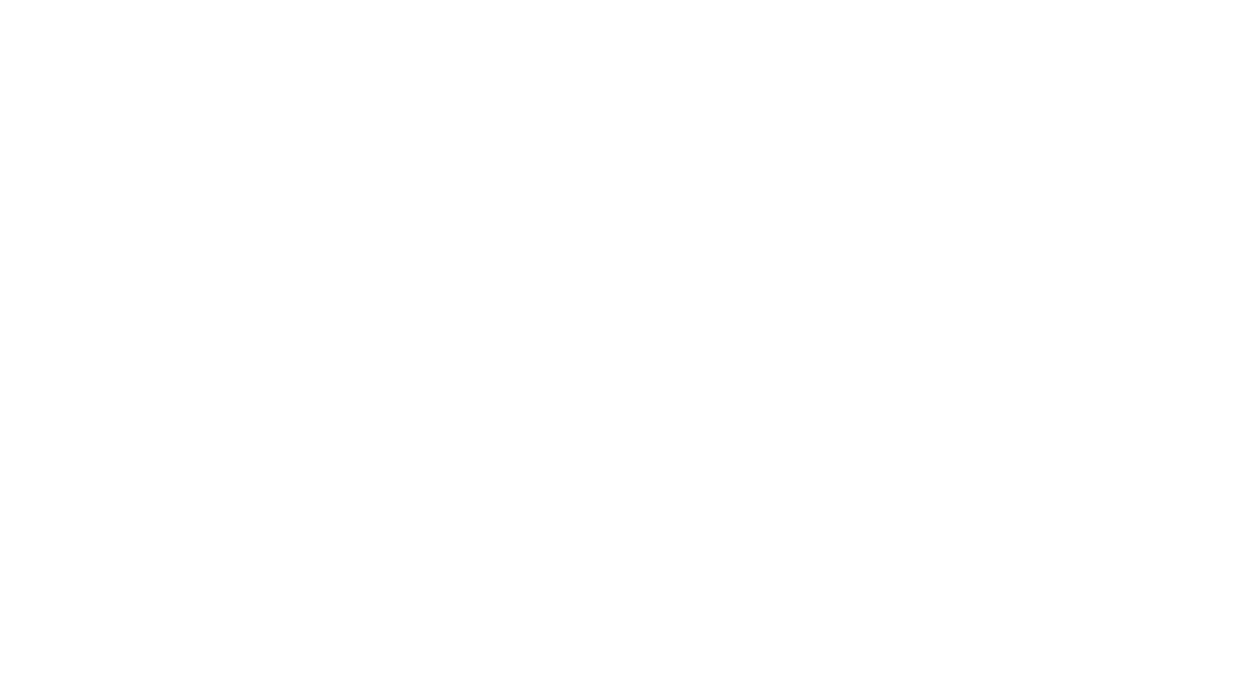
click at [40, 80] on div at bounding box center [619, 338] width 1239 height 676
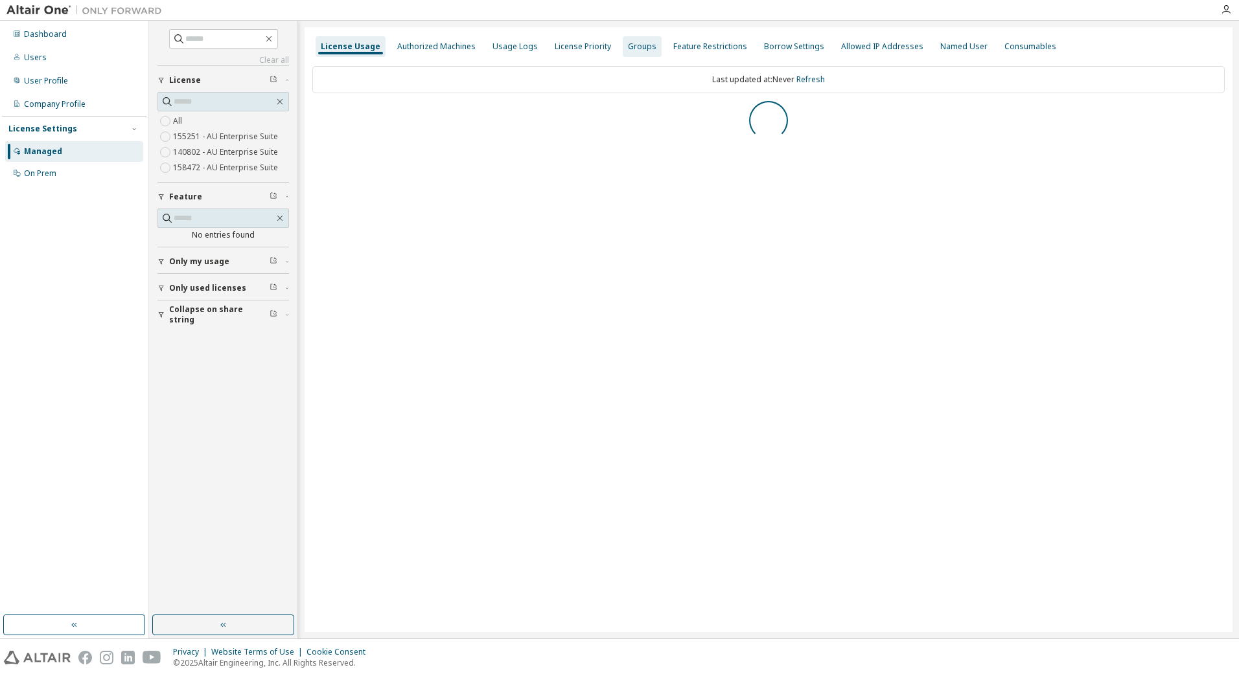
click at [628, 44] on div "Groups" at bounding box center [642, 46] width 29 height 10
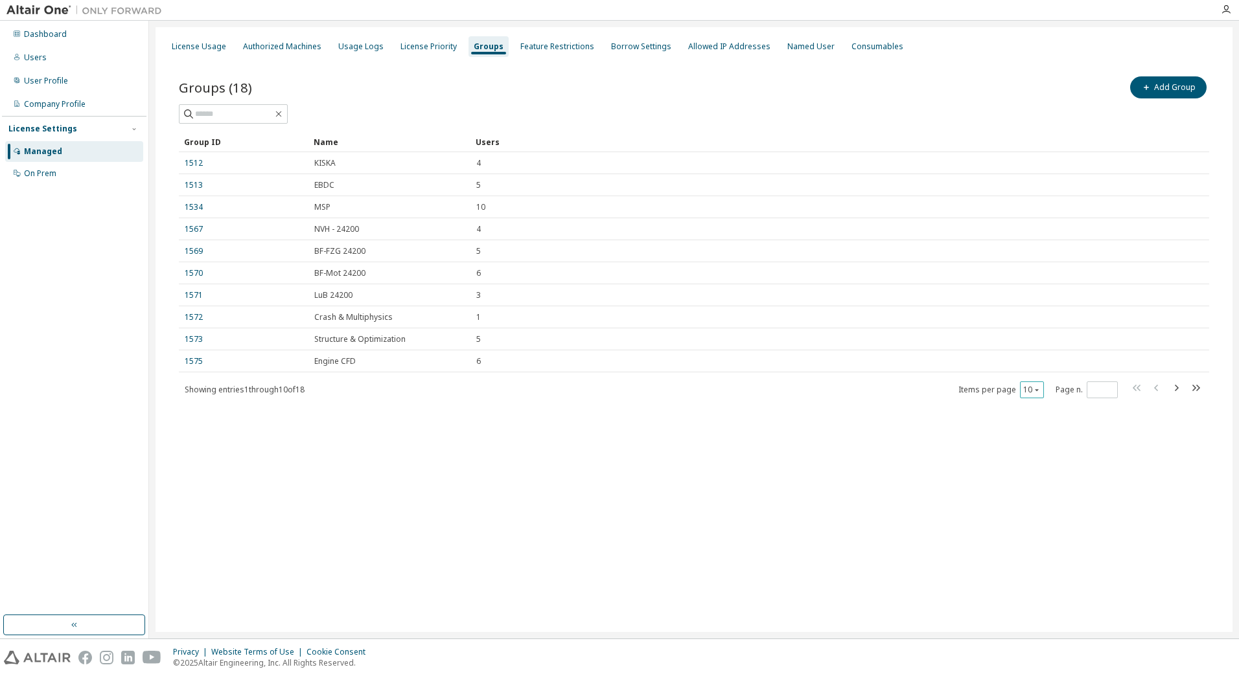
click at [1027, 385] on button "10" at bounding box center [1031, 390] width 17 height 10
click at [1036, 423] on div "20" at bounding box center [1072, 423] width 104 height 16
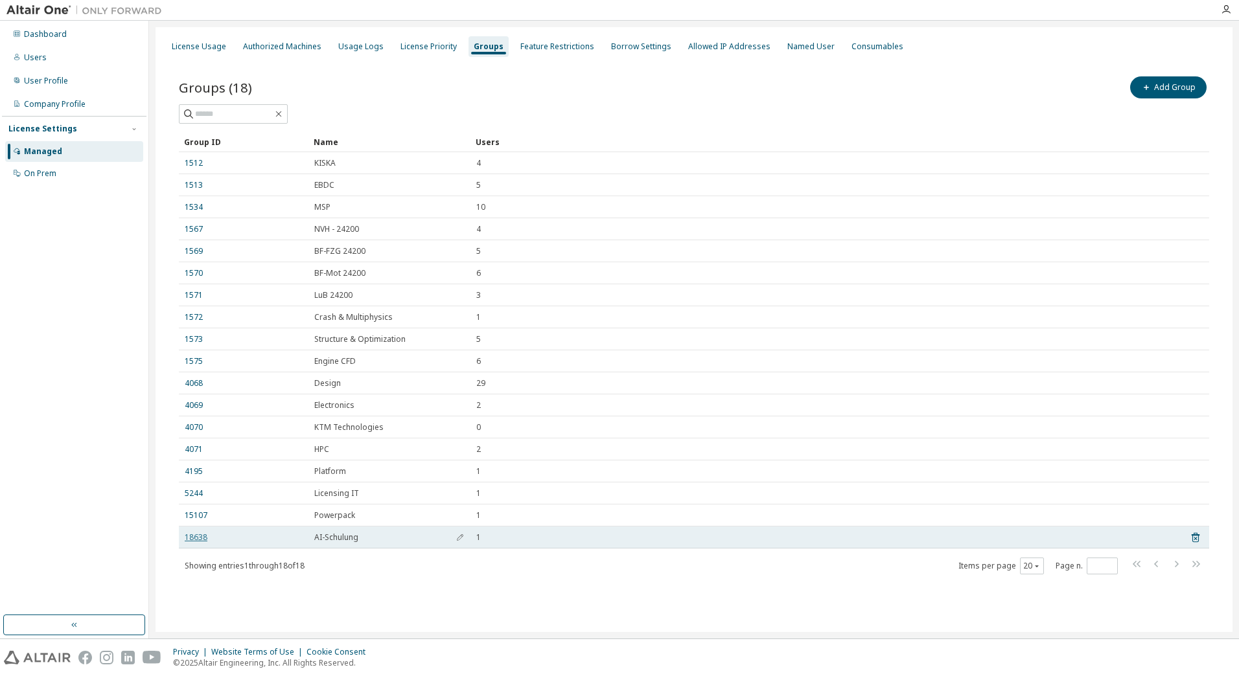
click at [200, 540] on link "18638" at bounding box center [196, 537] width 23 height 10
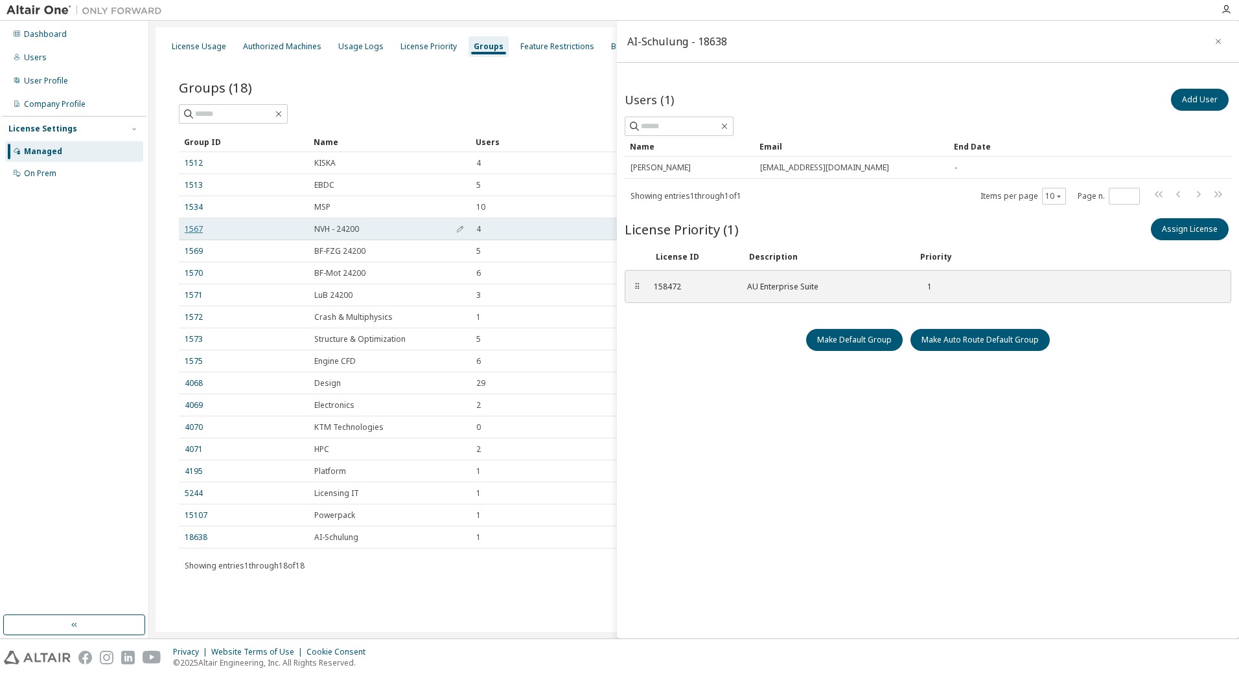
click at [187, 227] on link "1567" at bounding box center [194, 229] width 18 height 10
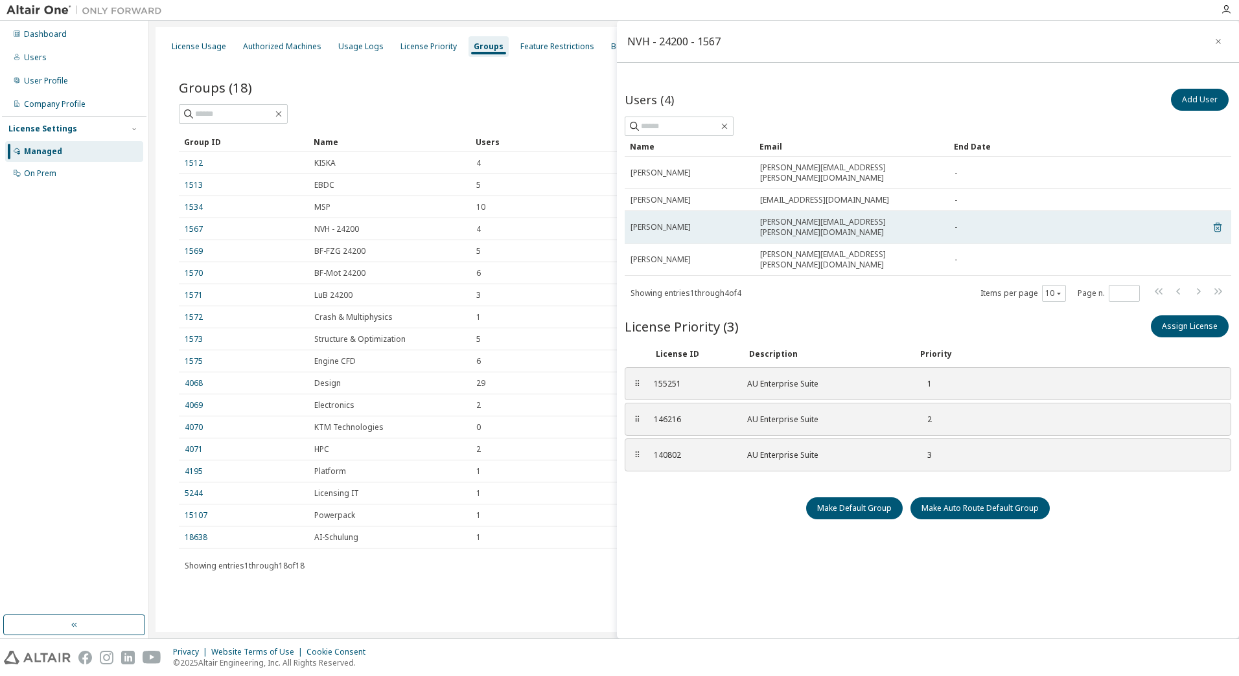
click at [1219, 220] on icon at bounding box center [1217, 228] width 12 height 16
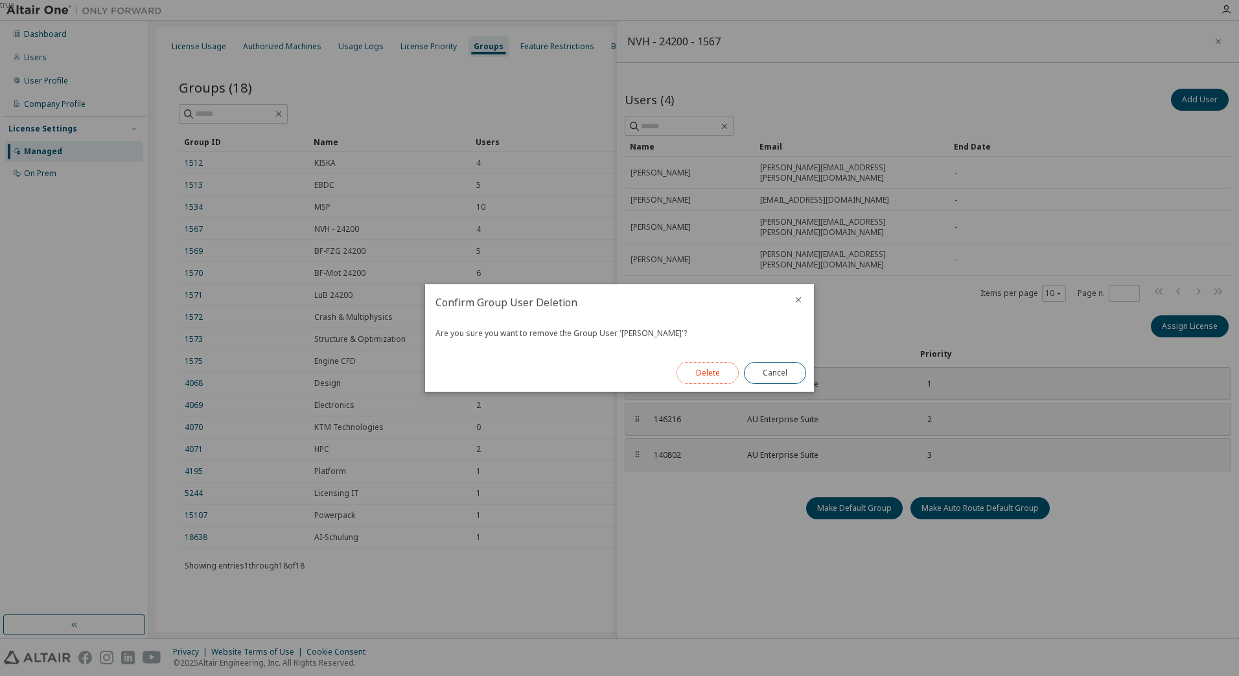
click at [713, 371] on button "Delete" at bounding box center [707, 373] width 62 height 22
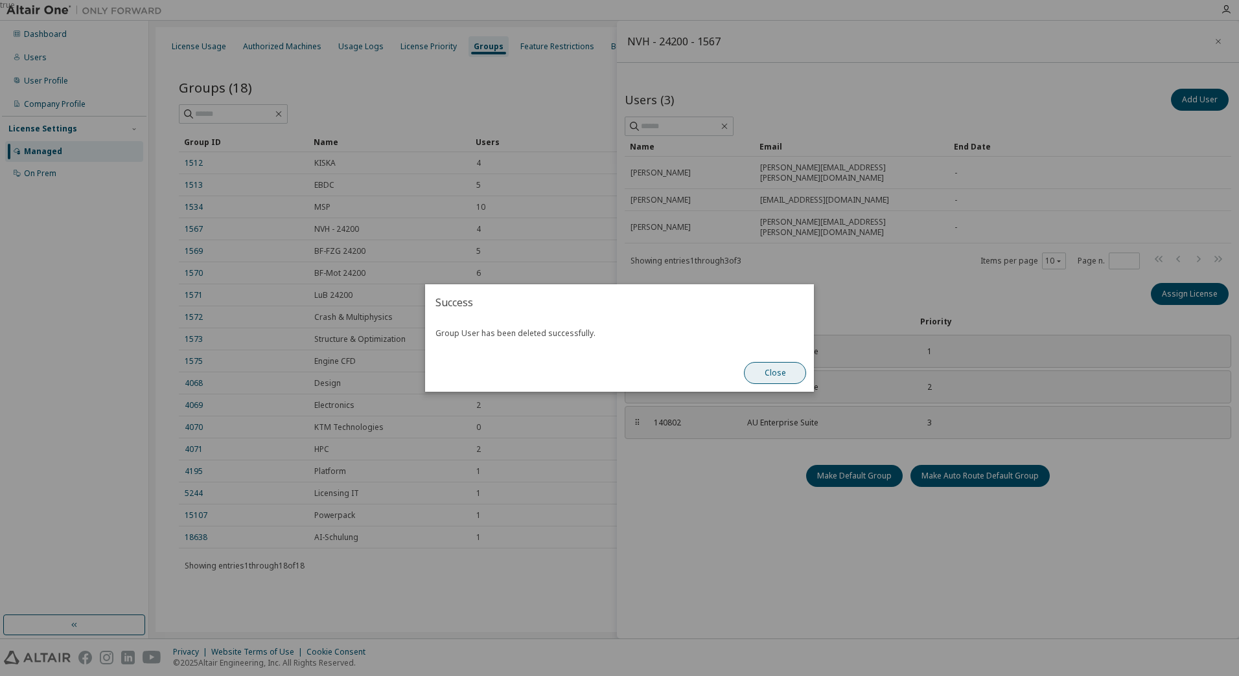
click at [775, 369] on button "Close" at bounding box center [775, 373] width 62 height 22
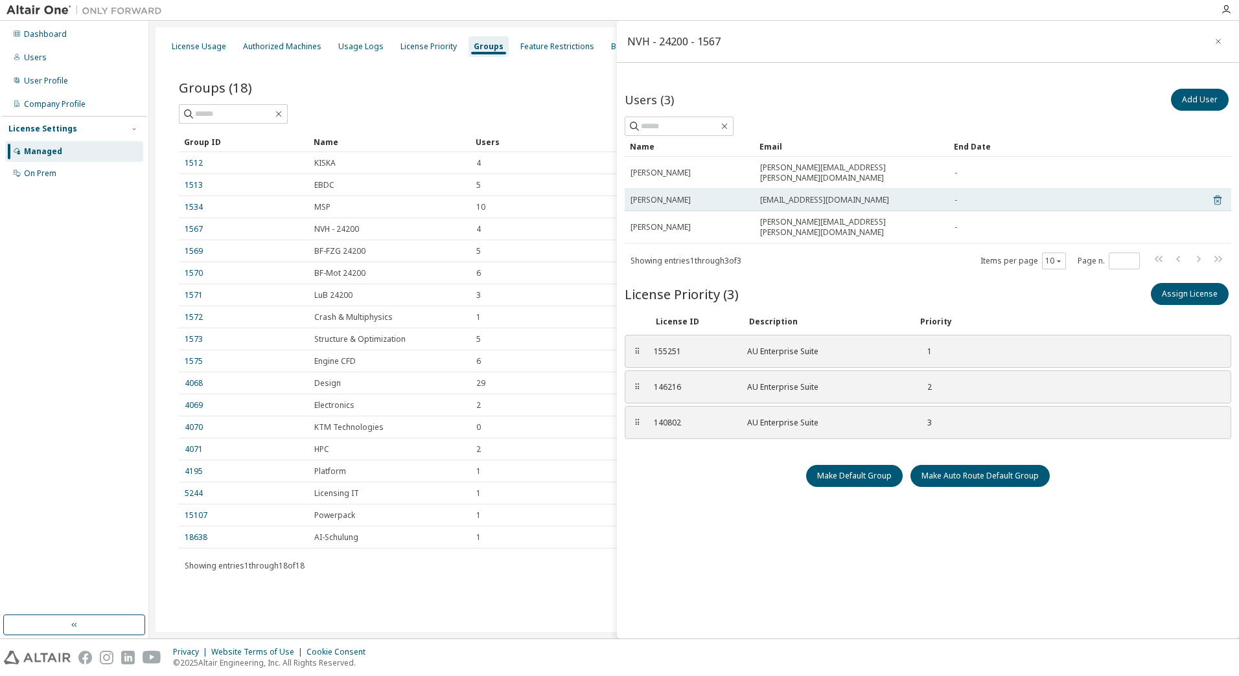
click at [1220, 196] on icon at bounding box center [1217, 201] width 8 height 10
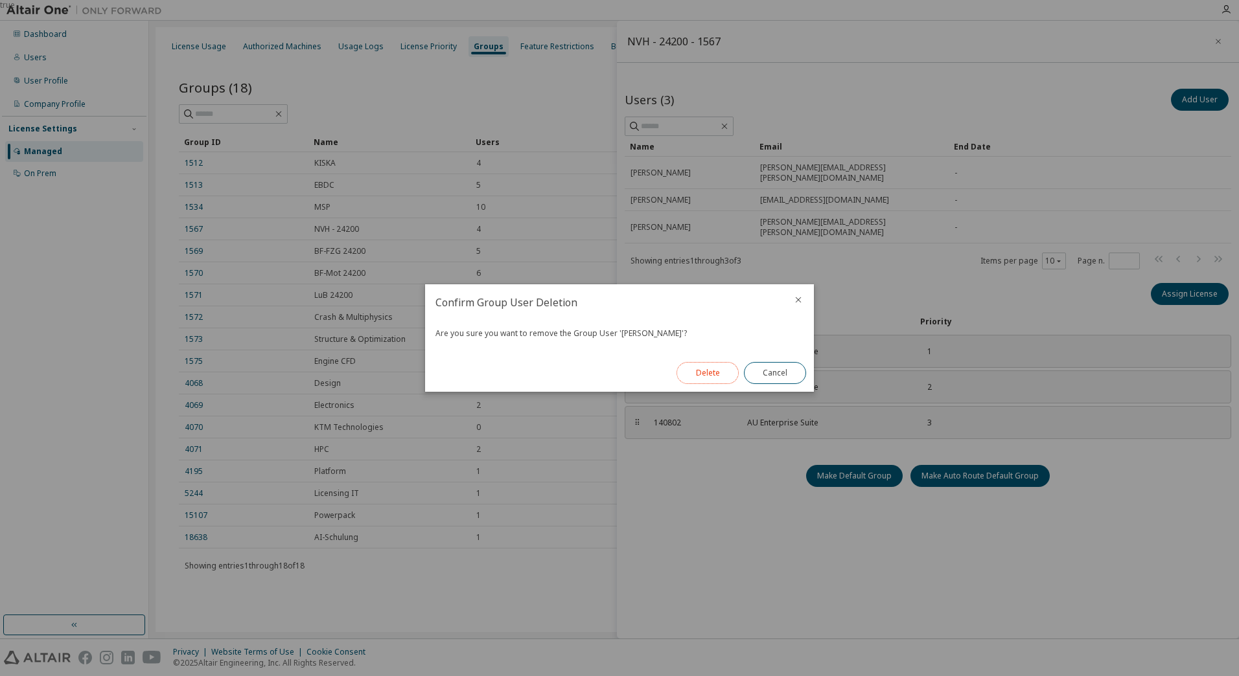
click at [699, 374] on button "Delete" at bounding box center [707, 373] width 62 height 22
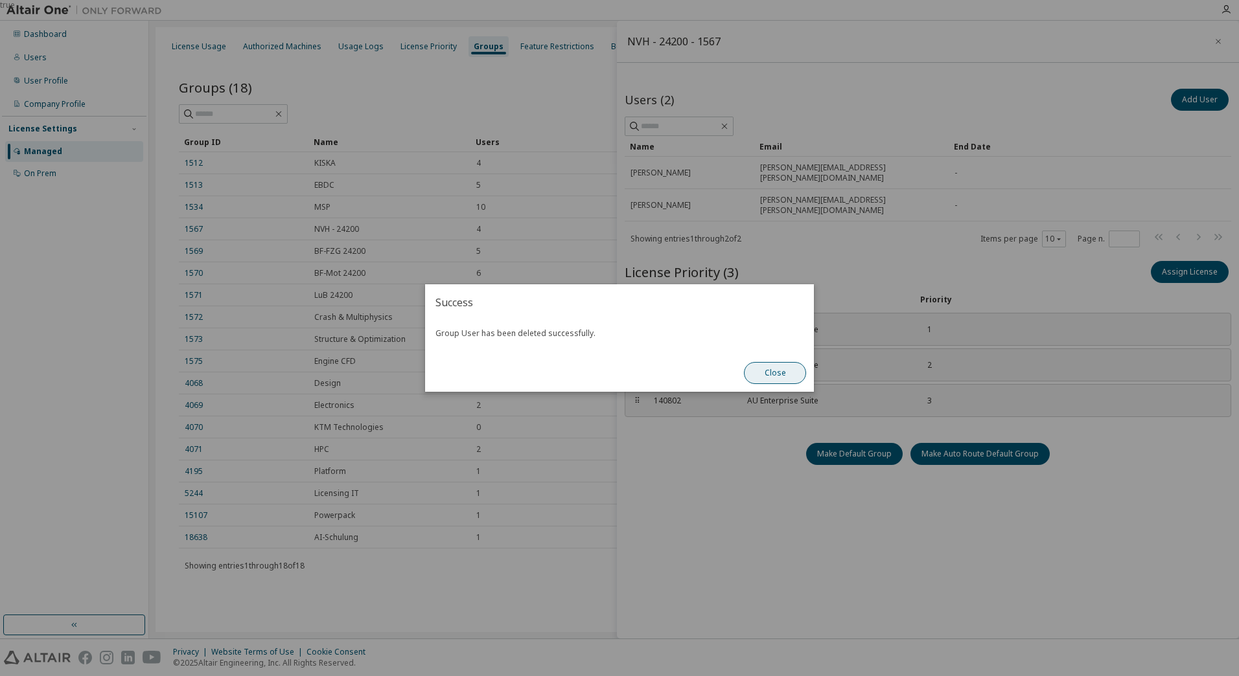
click at [767, 374] on button "Close" at bounding box center [775, 373] width 62 height 22
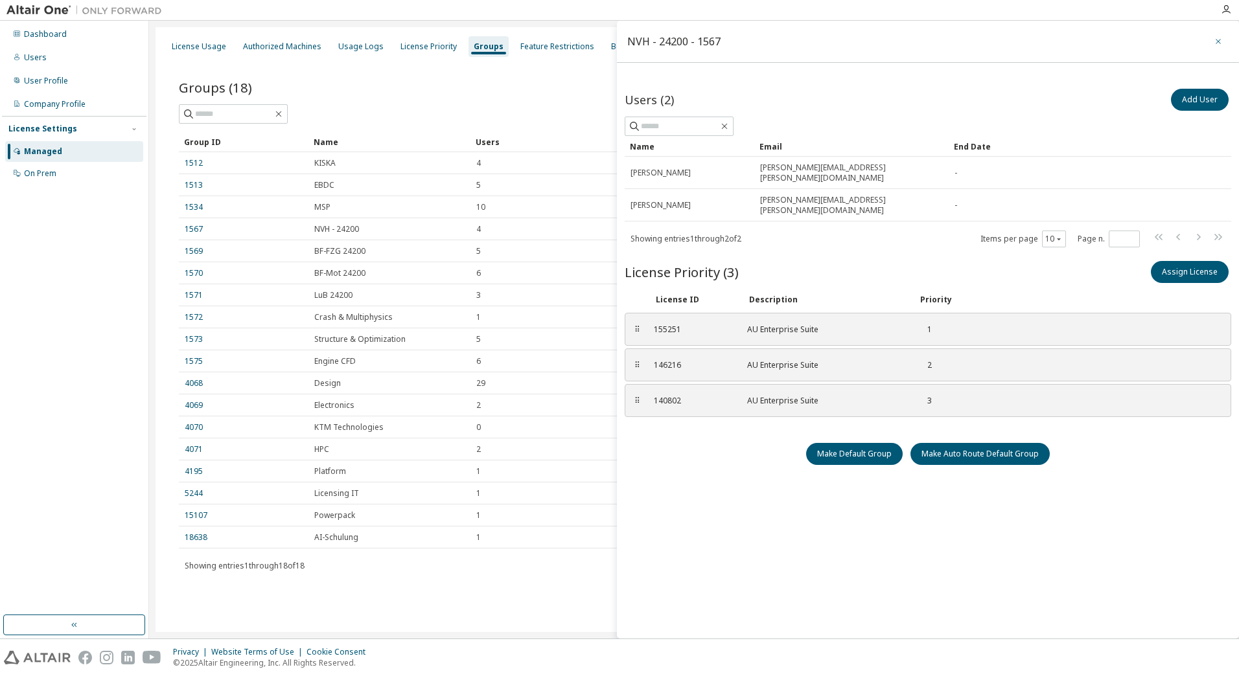
click at [1222, 38] on icon "button" at bounding box center [1217, 41] width 9 height 10
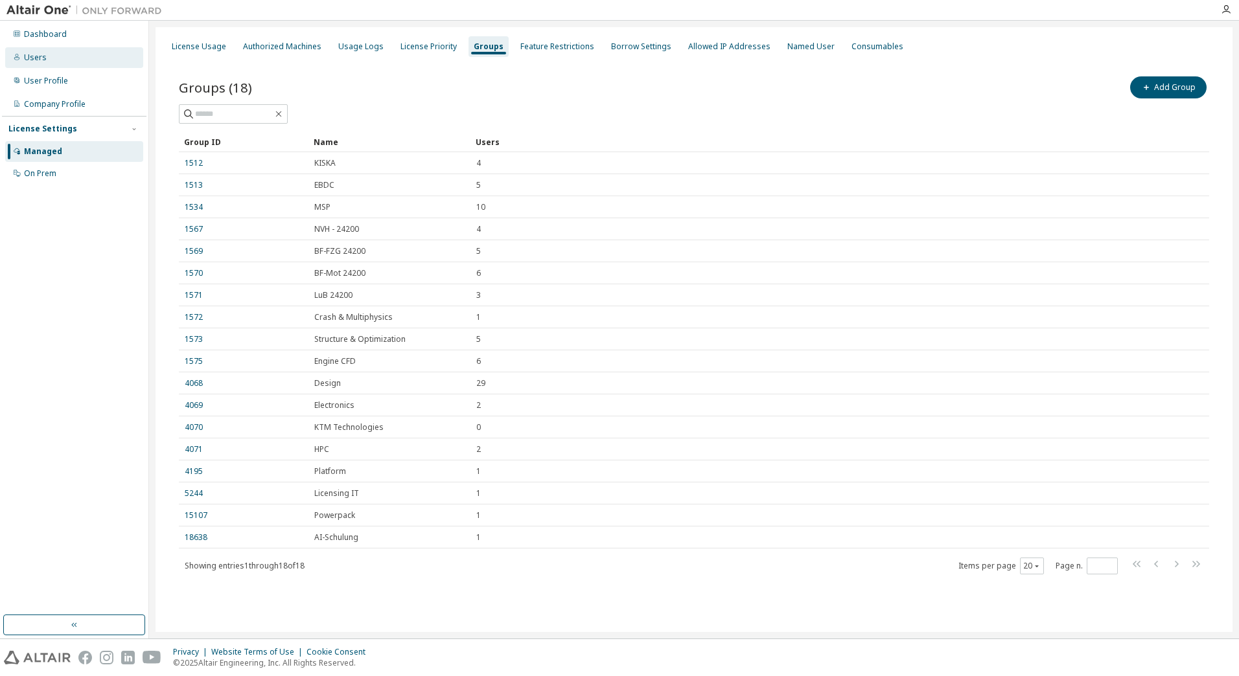
click at [54, 60] on div "Users" at bounding box center [74, 57] width 138 height 21
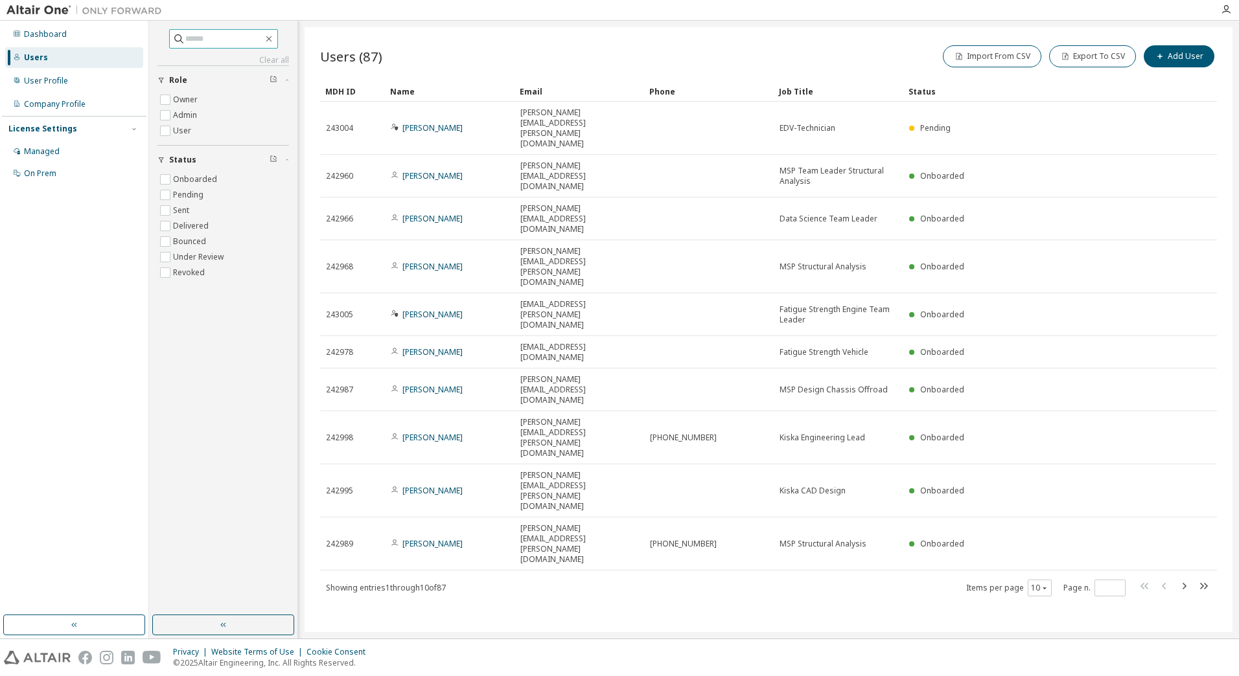
click at [192, 43] on input "text" at bounding box center [224, 38] width 78 height 13
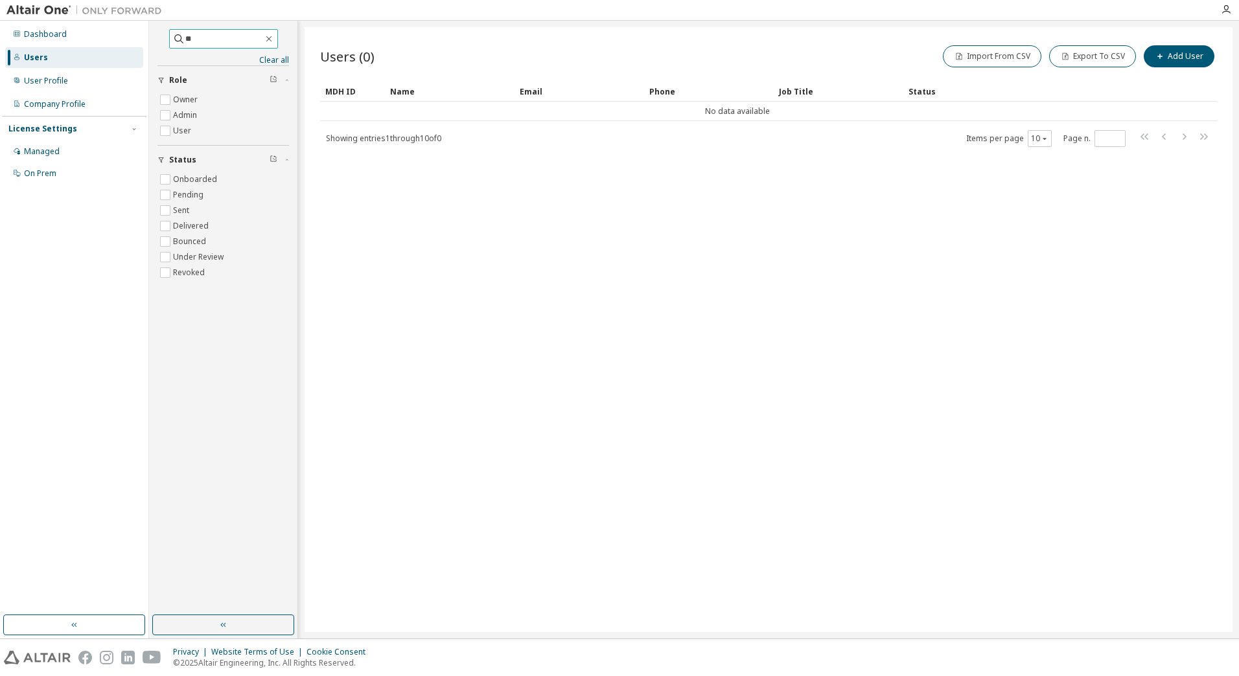
click at [250, 41] on input "**" at bounding box center [224, 38] width 78 height 13
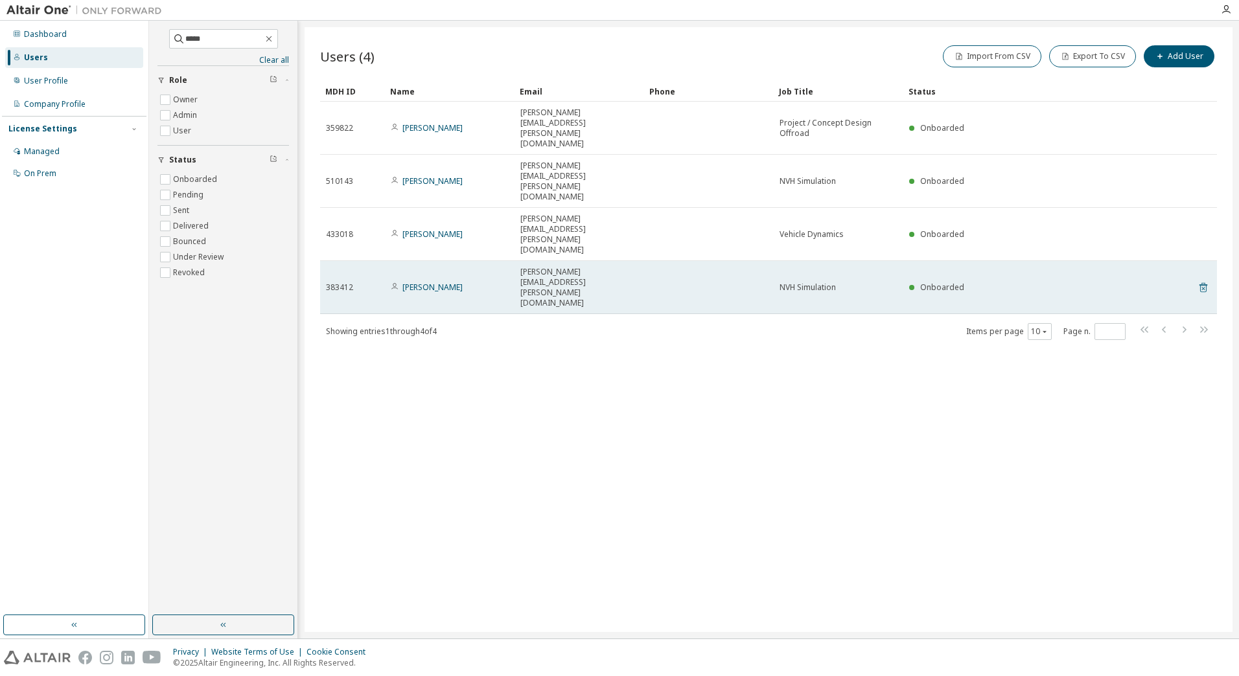
click at [1203, 280] on icon at bounding box center [1203, 288] width 12 height 16
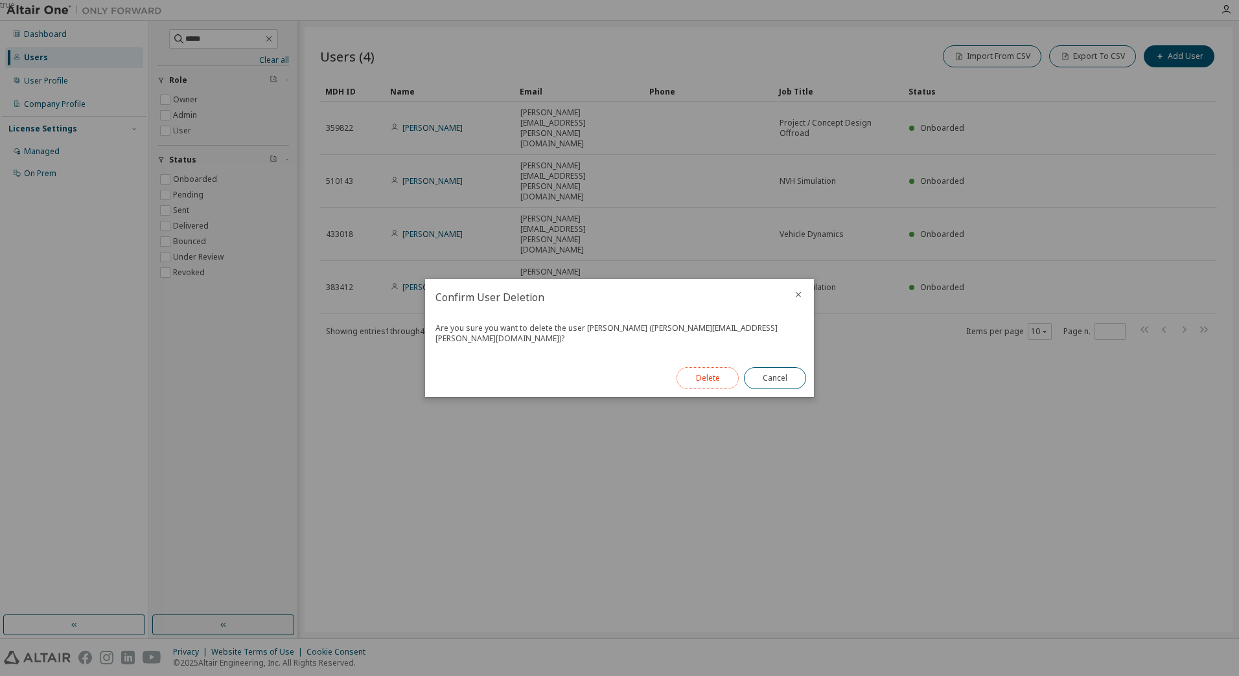
click at [710, 372] on button "Delete" at bounding box center [707, 378] width 62 height 22
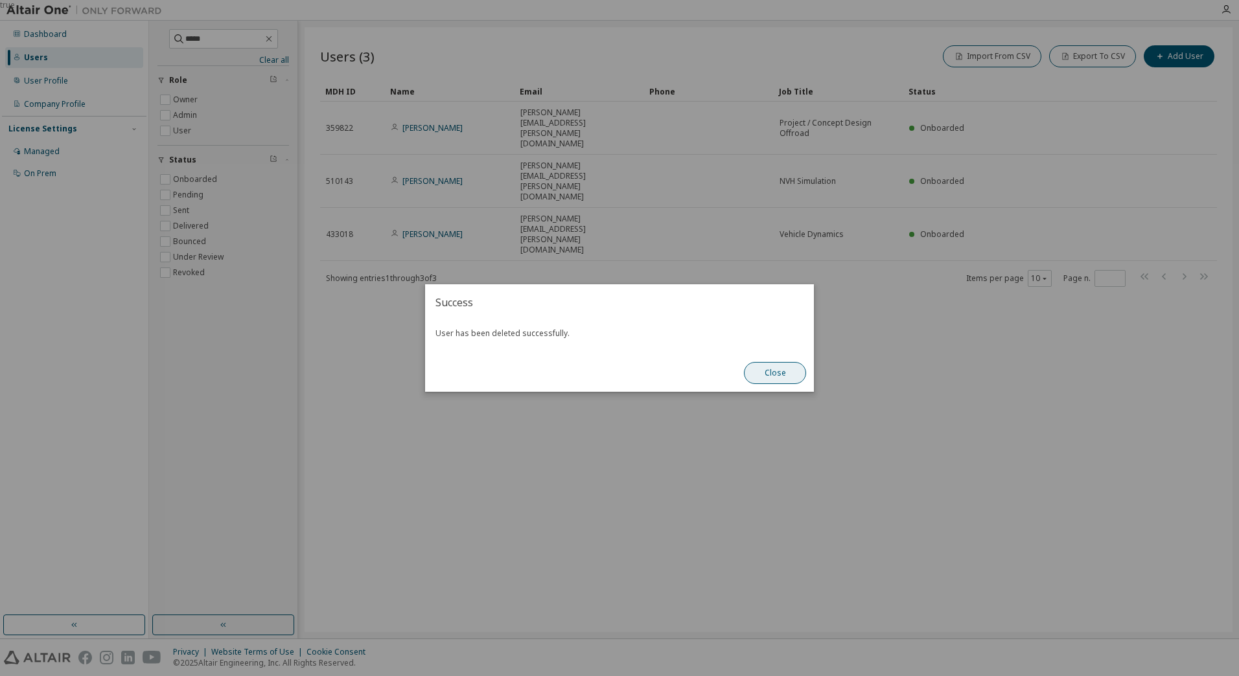
click at [768, 374] on button "Close" at bounding box center [775, 373] width 62 height 22
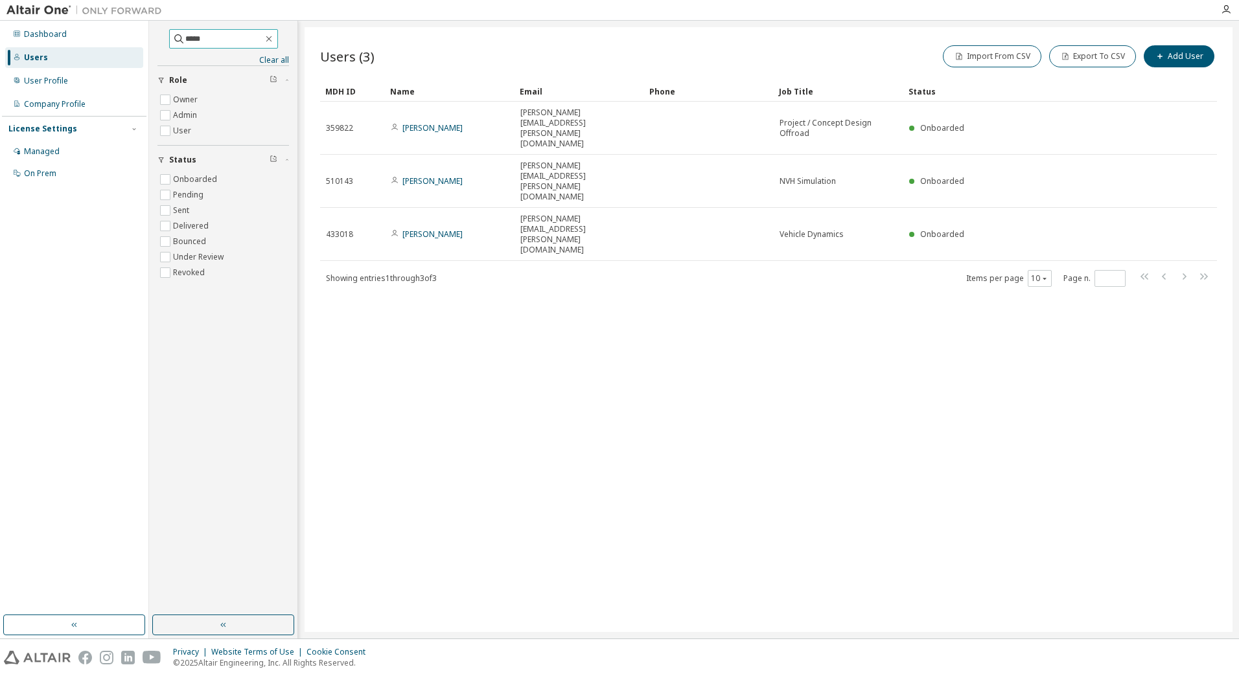
click at [235, 41] on input "*****" at bounding box center [224, 38] width 78 height 13
type input "*"
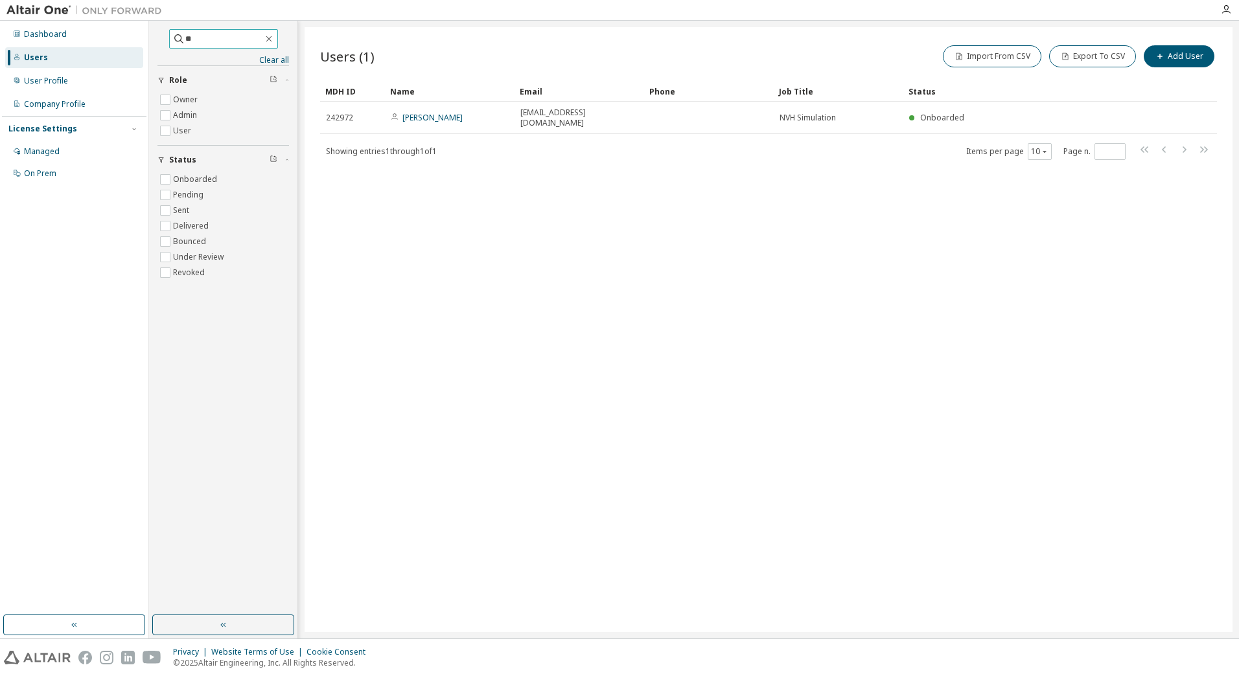
type input "*"
click at [274, 36] on icon "button" at bounding box center [269, 39] width 10 height 10
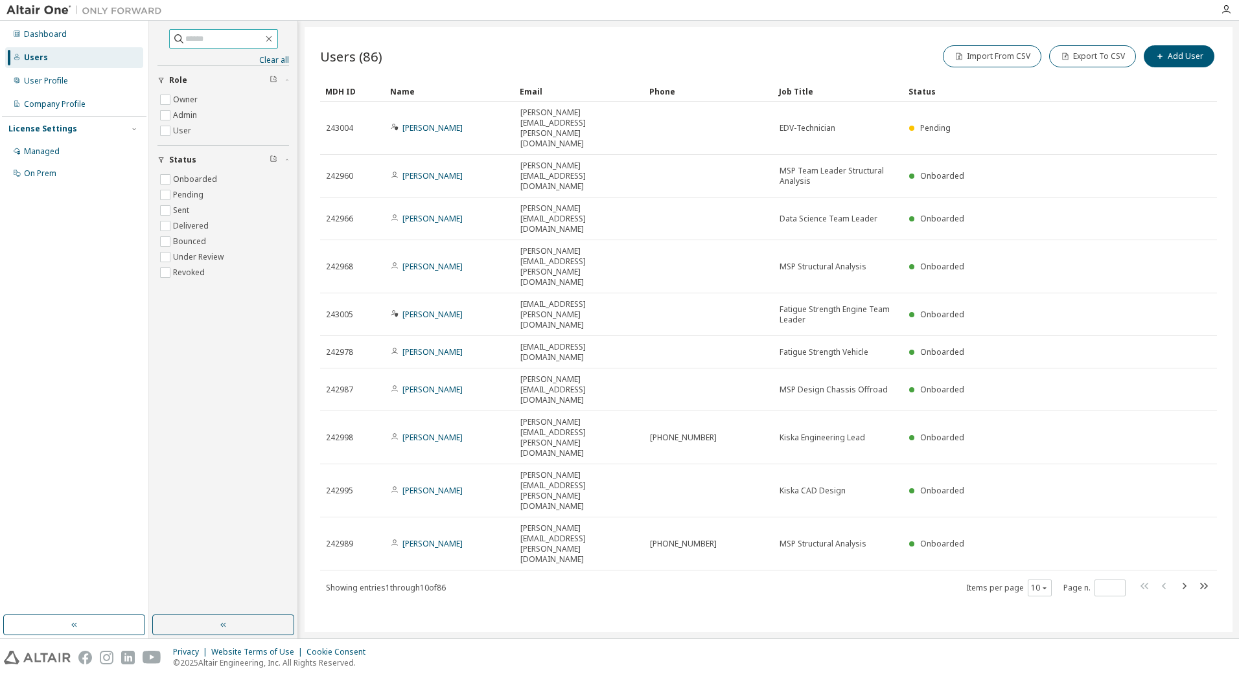
click at [555, 439] on div "Users (86) Import From CSV Export To CSV Add User Clear Load Save Save As Field…" at bounding box center [768, 329] width 928 height 605
click at [1035, 583] on button "10" at bounding box center [1039, 588] width 17 height 10
click at [1046, 437] on div "100" at bounding box center [1079, 440] width 104 height 16
click at [25, 217] on div "Dashboard Users User Profile Company Profile License Settings Managed On Prem" at bounding box center [74, 318] width 144 height 591
